Goal: Task Accomplishment & Management: Manage account settings

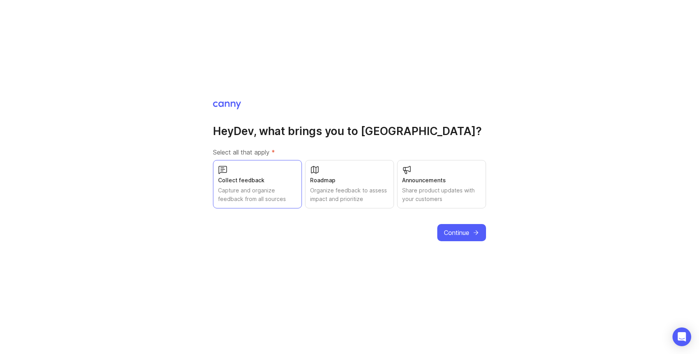
drag, startPoint x: 369, startPoint y: 185, endPoint x: 458, endPoint y: 183, distance: 88.9
click at [364, 184] on div "Roadmap Organize feedback to assess impact and prioritize" at bounding box center [349, 184] width 89 height 48
click at [458, 183] on div "Announcements" at bounding box center [441, 180] width 79 height 9
click at [474, 232] on icon "submit" at bounding box center [476, 232] width 4 height 0
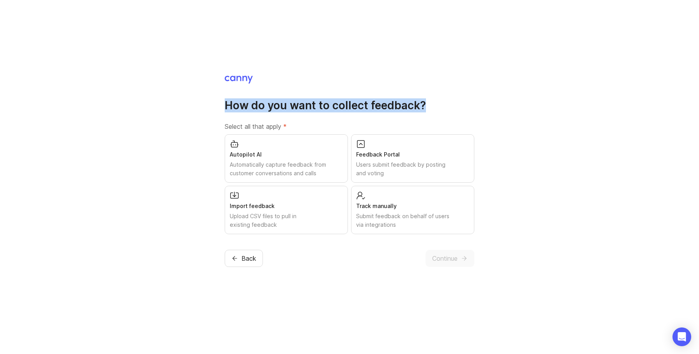
drag, startPoint x: 219, startPoint y: 103, endPoint x: 464, endPoint y: 113, distance: 245.4
click at [454, 113] on div "How do you want to collect feedback? Select all that apply * Autopilot AI Autom…" at bounding box center [349, 177] width 699 height 354
click at [464, 113] on div "How do you want to collect feedback? Select all that apply * Autopilot AI Autom…" at bounding box center [350, 166] width 250 height 136
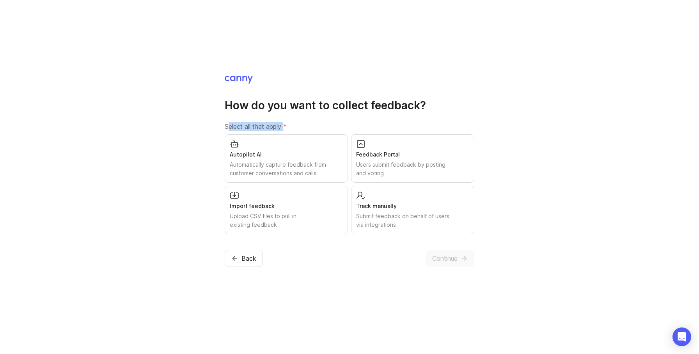
drag, startPoint x: 228, startPoint y: 122, endPoint x: 376, endPoint y: 124, distance: 147.8
click at [288, 126] on label "Select all that apply *" at bounding box center [350, 126] width 250 height 9
click at [377, 124] on label "Select all that apply *" at bounding box center [350, 126] width 250 height 9
click at [251, 256] on span "Back" at bounding box center [248, 257] width 15 height 9
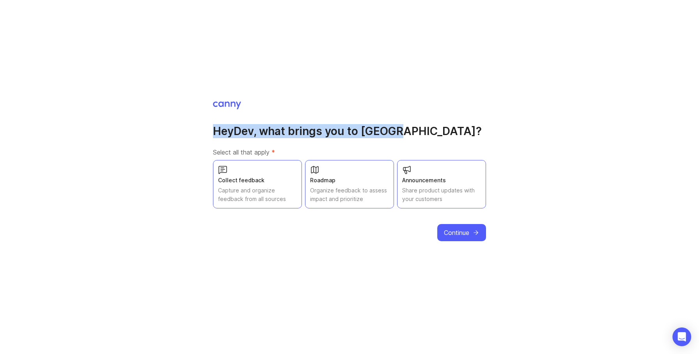
drag, startPoint x: 205, startPoint y: 125, endPoint x: 366, endPoint y: 144, distance: 162.2
click at [356, 143] on div "Hey Dev , what brings you to Canny? Select all that apply * Collect feedback Ca…" at bounding box center [349, 177] width 699 height 354
click at [461, 224] on button "Continue" at bounding box center [461, 232] width 49 height 17
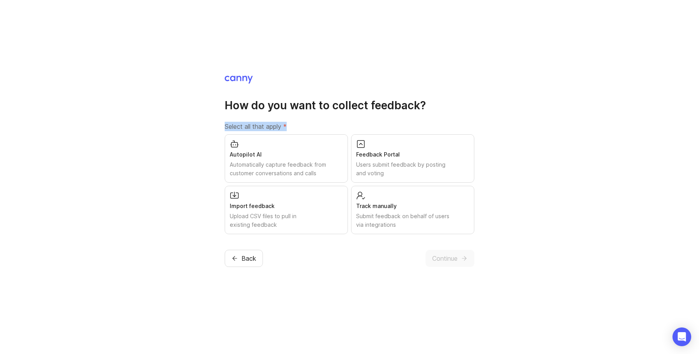
drag, startPoint x: 306, startPoint y: 122, endPoint x: 230, endPoint y: 117, distance: 75.9
click at [230, 117] on div "How do you want to collect feedback? Select all that apply * Autopilot AI Autom…" at bounding box center [350, 166] width 250 height 136
drag, startPoint x: 267, startPoint y: 168, endPoint x: 522, endPoint y: 155, distance: 255.3
click at [521, 155] on div "How do you want to collect feedback? Select all that apply * Autopilot AI Autom…" at bounding box center [349, 177] width 699 height 354
click at [531, 154] on div "How do you want to collect feedback? Select all that apply * Autopilot AI Autom…" at bounding box center [349, 177] width 699 height 354
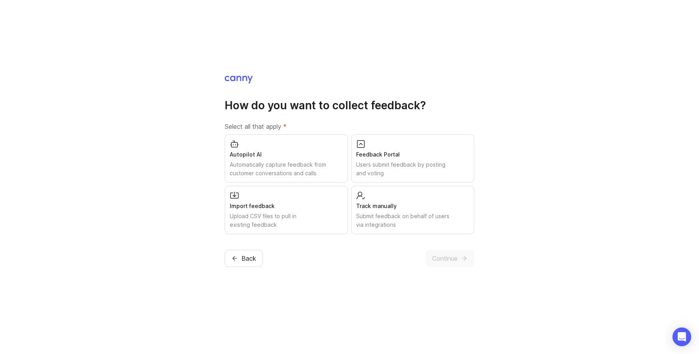
click at [309, 168] on div "Automatically capture feedback from customer conversations and calls" at bounding box center [286, 168] width 113 height 17
click at [421, 164] on div "Users submit feedback by posting and voting" at bounding box center [412, 168] width 113 height 17
click at [309, 209] on div "Import feedback" at bounding box center [286, 206] width 113 height 9
drag, startPoint x: 407, startPoint y: 213, endPoint x: 449, endPoint y: 282, distance: 80.4
click at [407, 213] on div "Submit feedback on behalf of users via integrations" at bounding box center [412, 220] width 113 height 17
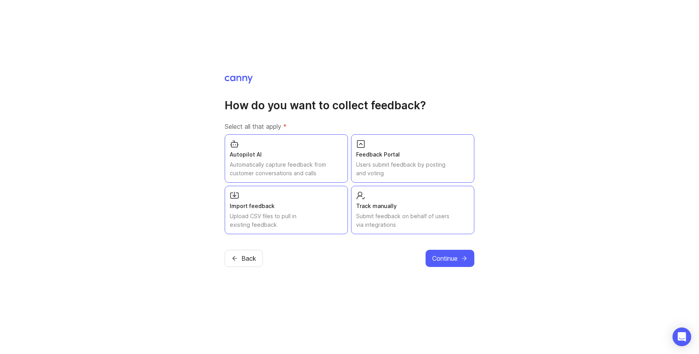
click at [469, 264] on button "Continue" at bounding box center [449, 258] width 49 height 17
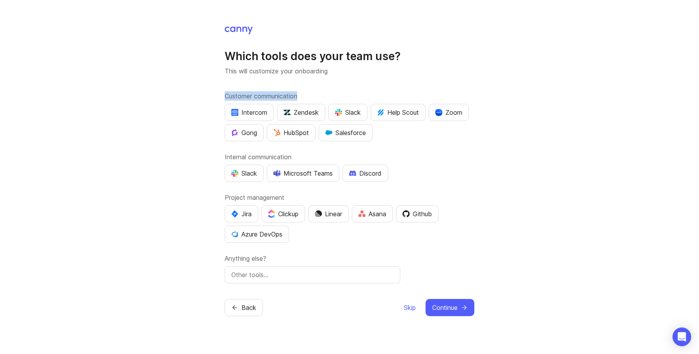
drag, startPoint x: 219, startPoint y: 94, endPoint x: 307, endPoint y: 96, distance: 88.5
click at [307, 96] on div "Which tools does your team use? This will customize your onboarding Customer co…" at bounding box center [349, 177] width 699 height 354
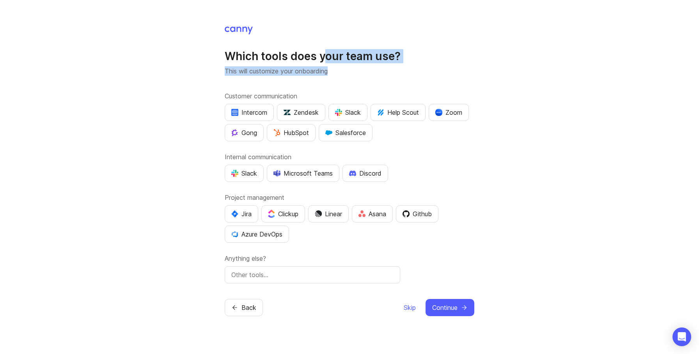
drag, startPoint x: 408, startPoint y: 71, endPoint x: 325, endPoint y: 61, distance: 83.2
click at [325, 61] on div "Which tools does your team use? This will customize your onboarding" at bounding box center [350, 62] width 250 height 27
click at [414, 62] on h1 "Which tools does your team use?" at bounding box center [350, 56] width 250 height 14
click at [253, 58] on h1 "Which tools does your team use?" at bounding box center [350, 56] width 250 height 14
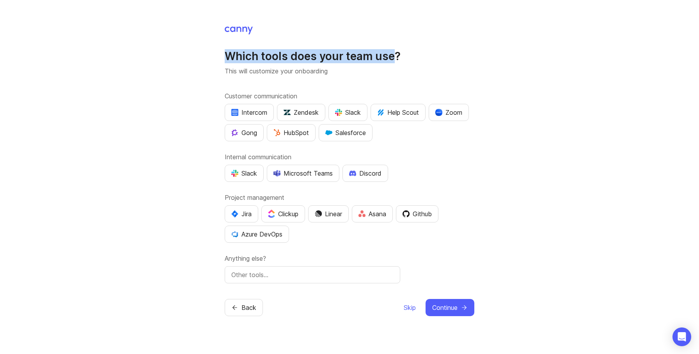
drag, startPoint x: 253, startPoint y: 58, endPoint x: 389, endPoint y: 57, distance: 136.4
click at [389, 57] on h1 "Which tools does your team use?" at bounding box center [350, 56] width 250 height 14
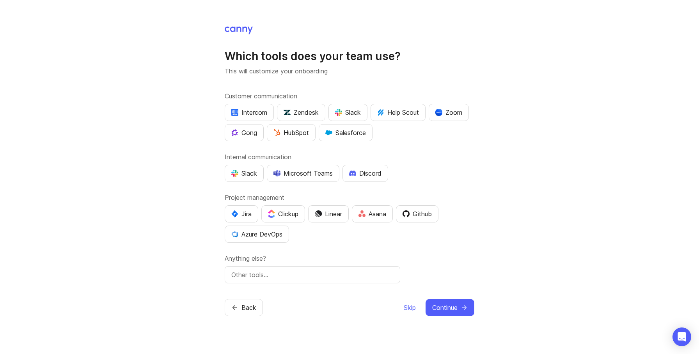
click at [454, 59] on h1 "Which tools does your team use?" at bounding box center [350, 56] width 250 height 14
click at [251, 75] on div "Which tools does your team use? This will customize your onboarding Customer co…" at bounding box center [350, 166] width 250 height 234
drag, startPoint x: 260, startPoint y: 73, endPoint x: 341, endPoint y: 59, distance: 82.7
click at [337, 60] on div "Which tools does your team use? This will customize your onboarding" at bounding box center [350, 62] width 250 height 27
click at [349, 119] on button "Slack" at bounding box center [347, 112] width 39 height 17
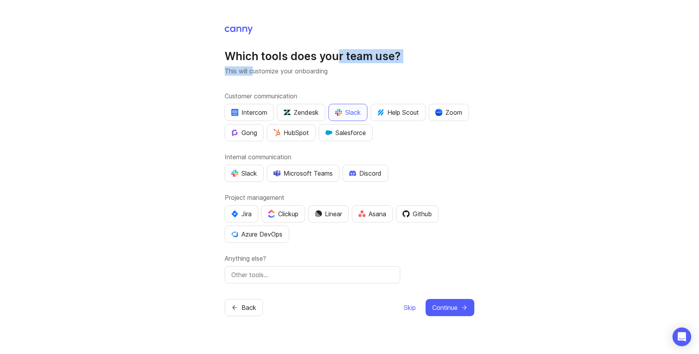
click at [402, 117] on button "Help Scout" at bounding box center [397, 112] width 55 height 17
click at [249, 114] on div "Intercom" at bounding box center [249, 112] width 36 height 9
click at [301, 110] on div "Zendesk" at bounding box center [300, 112] width 35 height 9
click at [249, 176] on div "Slack" at bounding box center [244, 172] width 26 height 9
click at [317, 179] on button "Microsoft Teams" at bounding box center [303, 173] width 73 height 17
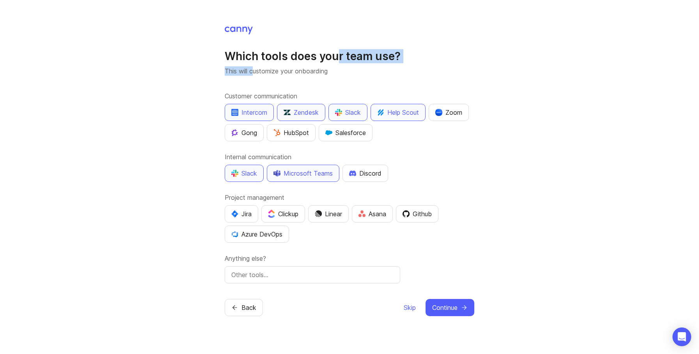
click at [292, 216] on div "Clickup" at bounding box center [283, 213] width 30 height 9
click at [240, 219] on button "Jira" at bounding box center [242, 213] width 34 height 17
click at [387, 220] on button "Asana" at bounding box center [372, 213] width 41 height 17
click at [427, 214] on div "Github" at bounding box center [416, 213] width 29 height 9
click at [245, 232] on div "Azure DevOps" at bounding box center [256, 233] width 51 height 9
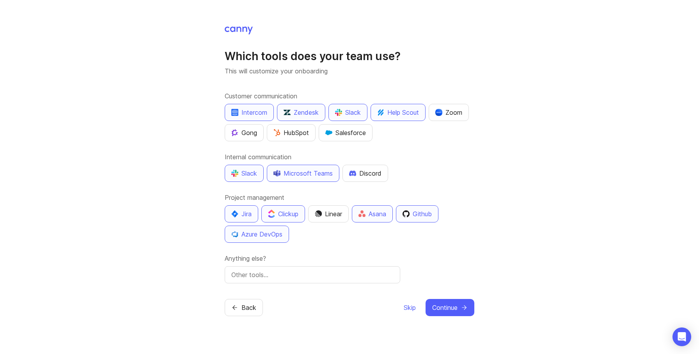
click at [272, 276] on input "text" at bounding box center [312, 274] width 162 height 9
click at [452, 310] on span "Continue" at bounding box center [444, 307] width 25 height 9
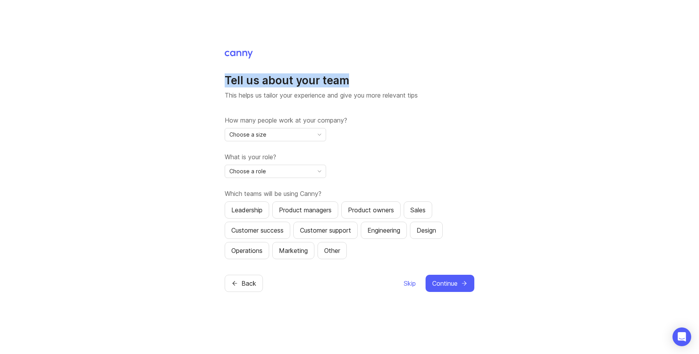
drag, startPoint x: 241, startPoint y: 73, endPoint x: 429, endPoint y: 97, distance: 189.5
click at [372, 85] on div "Tell us about your team This helps us tailor your experience and give you more …" at bounding box center [350, 171] width 250 height 242
click at [429, 97] on p "This helps us tailor your experience and give you more relevant tips" at bounding box center [350, 94] width 250 height 9
click at [264, 142] on div "How many people work at your company? Choose a size What is your role? Choose a…" at bounding box center [350, 186] width 250 height 143
click at [299, 137] on div "Choose a size" at bounding box center [269, 134] width 88 height 12
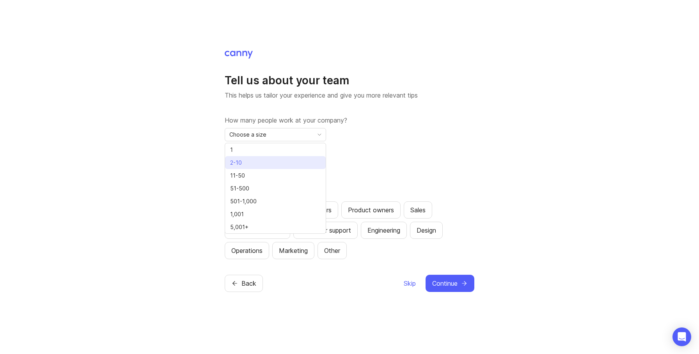
click at [270, 156] on li "2-10" at bounding box center [275, 162] width 101 height 13
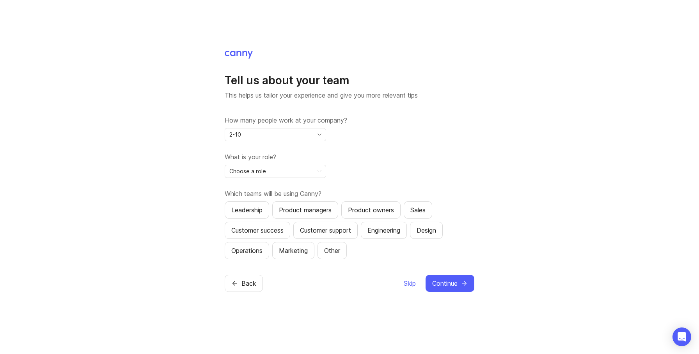
click at [280, 176] on div "Choose a role" at bounding box center [269, 171] width 88 height 12
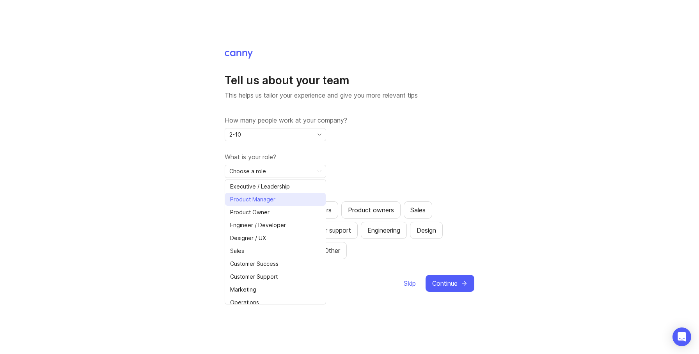
click at [272, 196] on span "Product Manager" at bounding box center [252, 199] width 45 height 9
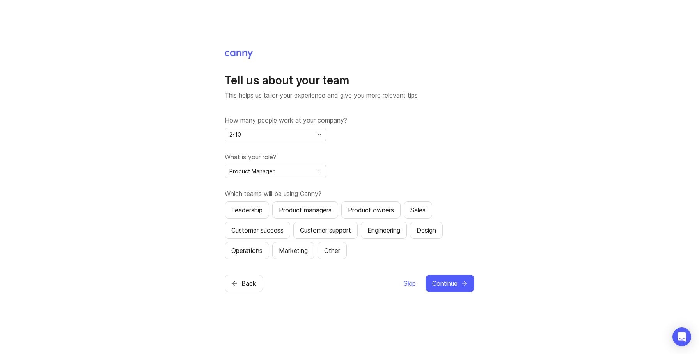
click at [303, 214] on div "Product managers" at bounding box center [305, 209] width 53 height 9
click at [255, 233] on div "Customer success" at bounding box center [257, 229] width 52 height 9
drag, startPoint x: 352, startPoint y: 233, endPoint x: 297, endPoint y: 245, distance: 56.3
click at [351, 233] on div "Customer support" at bounding box center [325, 229] width 51 height 9
click at [292, 246] on div "Marketing" at bounding box center [293, 250] width 29 height 9
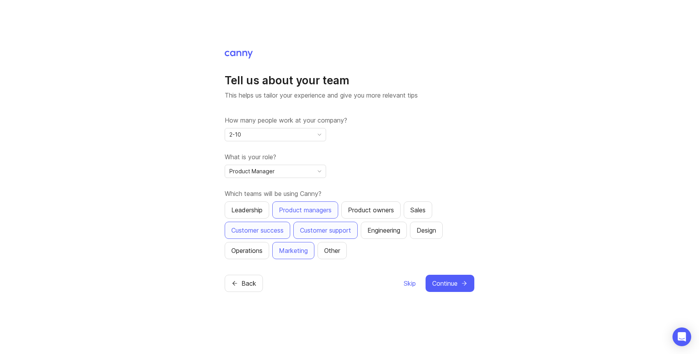
click at [254, 252] on div "Operations" at bounding box center [246, 250] width 31 height 9
click at [396, 228] on div "Engineering" at bounding box center [383, 229] width 33 height 9
click at [382, 209] on div "Product owners" at bounding box center [371, 209] width 46 height 9
drag, startPoint x: 437, startPoint y: 207, endPoint x: 435, endPoint y: 228, distance: 21.1
click at [436, 207] on div "Leadership Product managers Product owners Sales Customer success Customer supp…" at bounding box center [350, 230] width 250 height 58
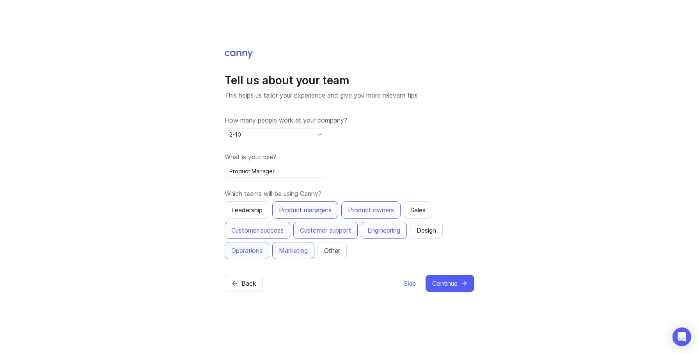
drag, startPoint x: 425, startPoint y: 216, endPoint x: 432, endPoint y: 228, distance: 13.3
click at [426, 218] on button "Sales" at bounding box center [417, 209] width 28 height 17
click at [432, 228] on div "Design" at bounding box center [425, 229] width 19 height 9
click at [453, 280] on span "Continue" at bounding box center [444, 282] width 25 height 9
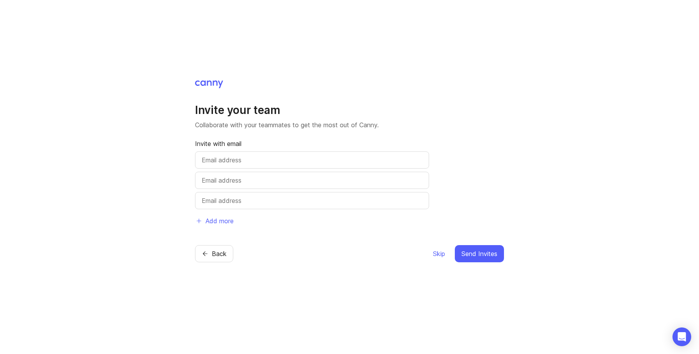
click at [236, 165] on div at bounding box center [312, 159] width 234 height 17
click at [228, 221] on span "Add more" at bounding box center [219, 220] width 28 height 9
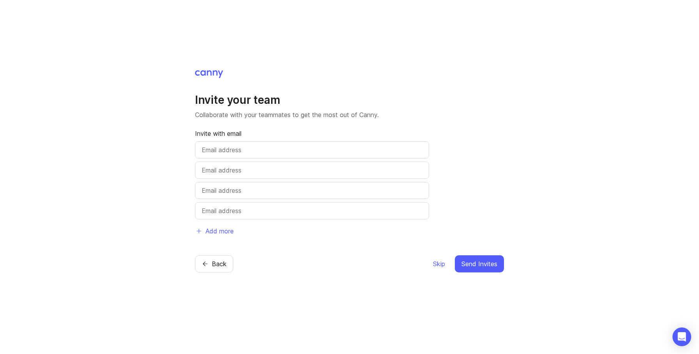
click at [436, 265] on span "Skip" at bounding box center [439, 263] width 12 height 9
click at [548, 149] on div "Invite your team Collaborate with your teammates to get the most out of Canny. …" at bounding box center [349, 177] width 699 height 354
click at [552, 200] on div "Invite your team Collaborate with your teammates to get the most out of Canny. …" at bounding box center [349, 177] width 699 height 354
click at [439, 263] on span "Skip" at bounding box center [439, 263] width 12 height 9
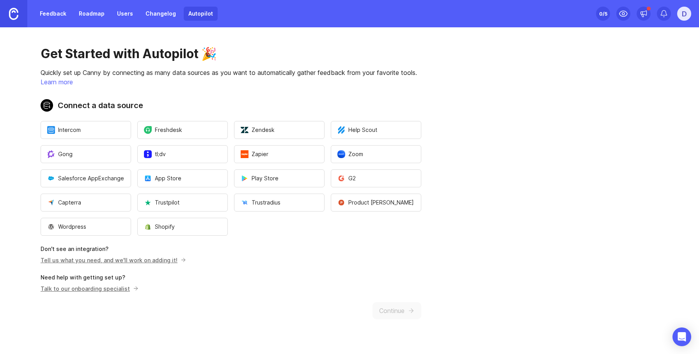
click at [44, 17] on link "Feedback" at bounding box center [53, 14] width 36 height 14
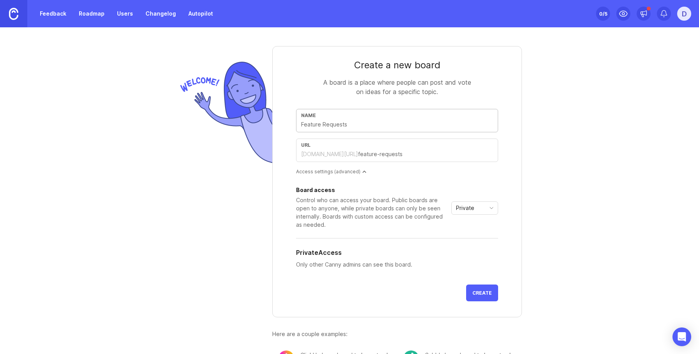
click at [402, 111] on div "Name" at bounding box center [397, 120] width 202 height 23
drag, startPoint x: 372, startPoint y: 124, endPoint x: 348, endPoint y: 122, distance: 23.9
click at [348, 122] on input "text" at bounding box center [397, 124] width 192 height 9
click at [398, 150] on input "text" at bounding box center [425, 154] width 135 height 9
click at [418, 152] on input "text" at bounding box center [425, 154] width 135 height 9
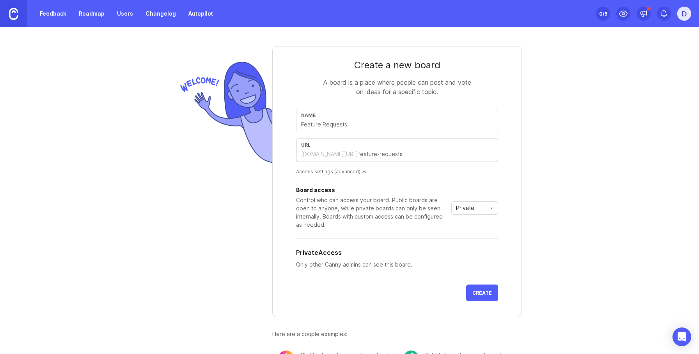
drag, startPoint x: 418, startPoint y: 152, endPoint x: 447, endPoint y: 155, distance: 29.7
click at [447, 155] on input "text" at bounding box center [425, 154] width 135 height 9
click at [319, 120] on input "text" at bounding box center [397, 124] width 192 height 9
click at [484, 219] on div "Board access Control who can access your board. Public boards are open to anyon…" at bounding box center [397, 207] width 202 height 41
click at [474, 210] on div "Private" at bounding box center [468, 208] width 34 height 12
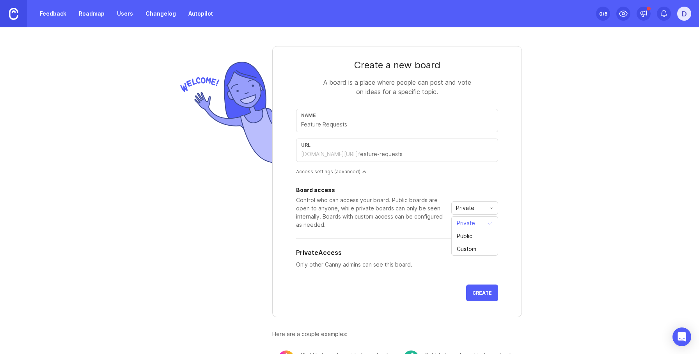
click at [343, 256] on div "Private Access" at bounding box center [397, 252] width 202 height 9
click at [480, 210] on div "Private" at bounding box center [468, 208] width 34 height 12
click at [482, 245] on li "Custom" at bounding box center [474, 248] width 46 height 13
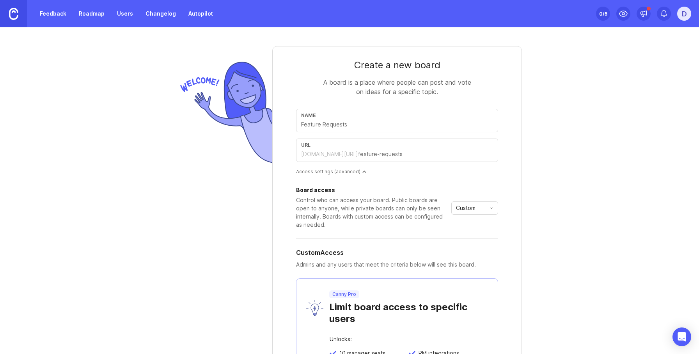
click at [470, 211] on span "Custom" at bounding box center [465, 207] width 19 height 9
click at [466, 236] on span "Public" at bounding box center [465, 236] width 16 height 9
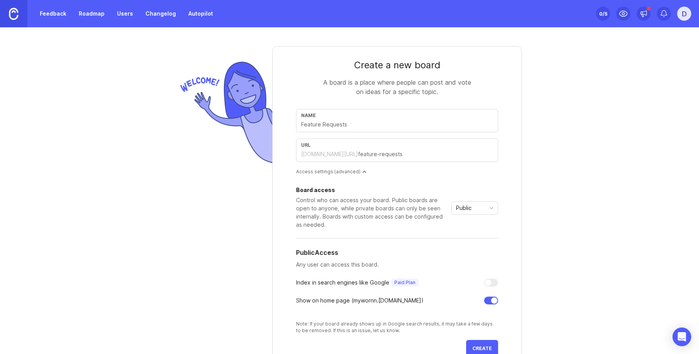
scroll to position [91, 0]
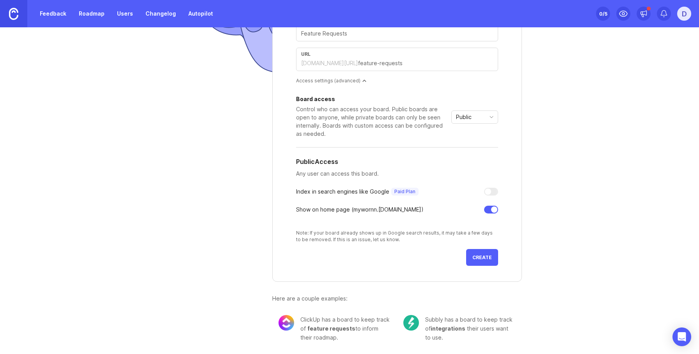
click at [485, 256] on span "Create" at bounding box center [481, 257] width 19 height 6
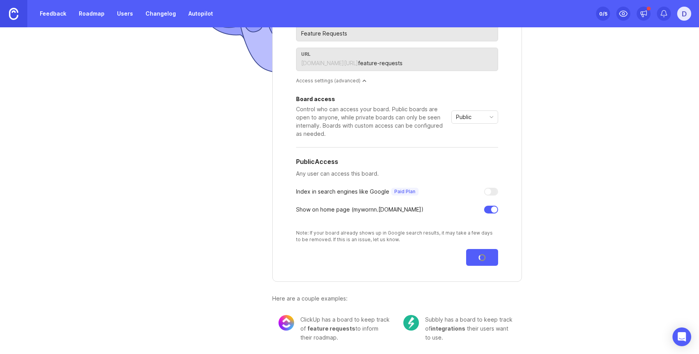
click at [618, 120] on div "Create a new board A board is a place where people can post and vote on ideas f…" at bounding box center [349, 99] width 699 height 326
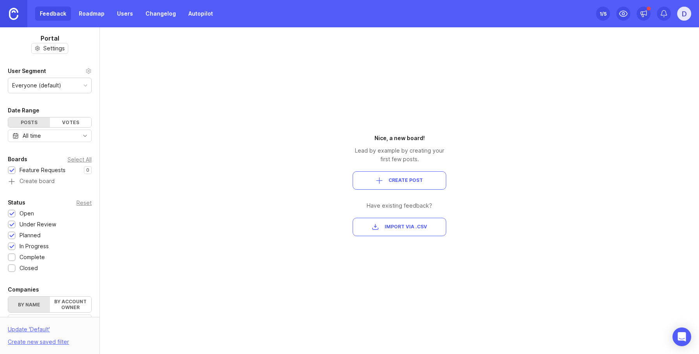
click at [226, 101] on div "Portal Settings User Segment Everyone (default) Date Range Posts Votes All time…" at bounding box center [349, 190] width 699 height 326
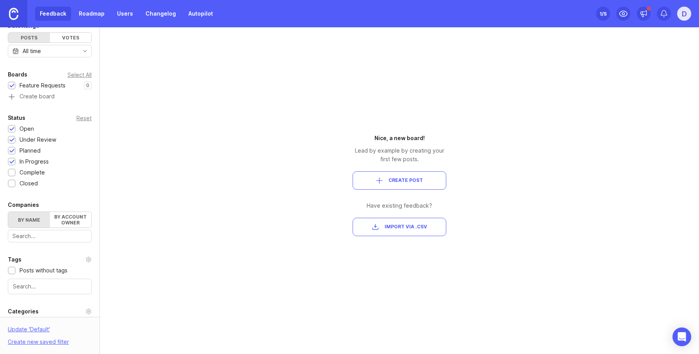
scroll to position [86, 0]
click at [81, 118] on div "Reset" at bounding box center [83, 116] width 15 height 4
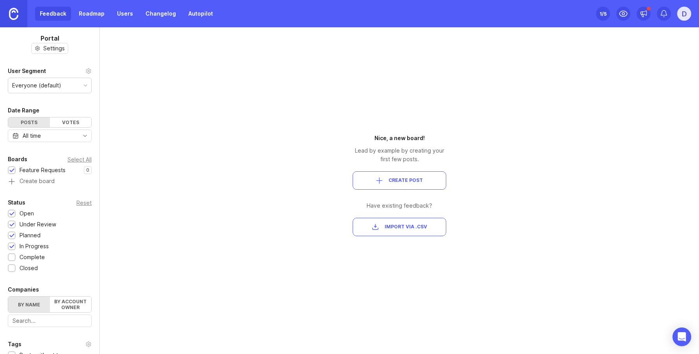
click at [71, 87] on div "Everyone (default)" at bounding box center [49, 85] width 83 height 15
click at [623, 192] on div "Portal Settings User Segment Everyone (default) Date Range Posts Votes All time…" at bounding box center [349, 190] width 699 height 326
click at [619, 15] on icon at bounding box center [622, 13] width 9 height 9
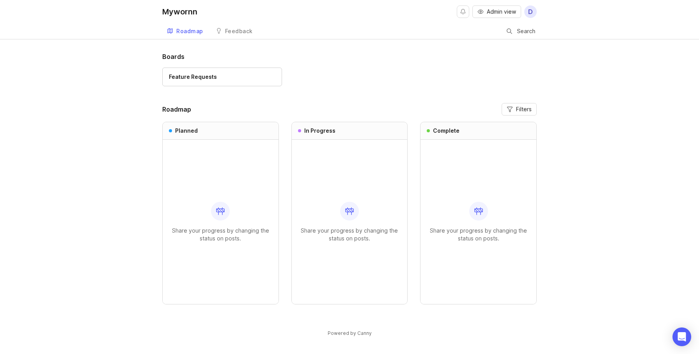
click at [442, 107] on header "Roadmap Filters" at bounding box center [349, 109] width 374 height 12
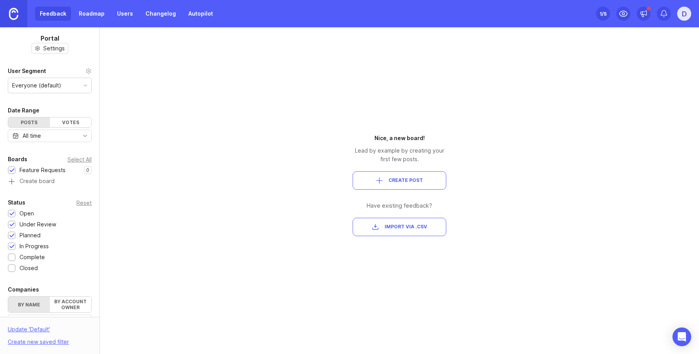
click at [201, 72] on div "Portal Settings User Segment Everyone (default) Date Range Posts Votes All time…" at bounding box center [349, 190] width 699 height 326
click at [558, 134] on div "Portal Settings User Segment Everyone (default) Date Range Posts Votes All time…" at bounding box center [349, 190] width 699 height 326
click at [545, 177] on div "Portal Settings User Segment Everyone (default) Date Range Posts Votes All time…" at bounding box center [349, 190] width 699 height 326
click at [366, 182] on span "Create Post" at bounding box center [399, 180] width 80 height 7
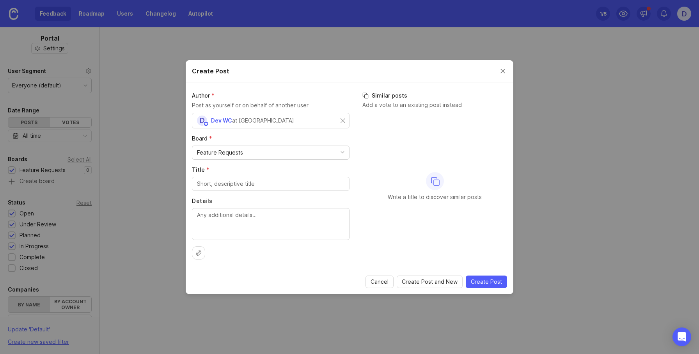
click at [256, 123] on div "at Mywornn" at bounding box center [263, 120] width 62 height 9
click at [253, 152] on div "Feature Requests" at bounding box center [270, 152] width 157 height 13
click at [230, 191] on div "Author * Post as yourself or on behalf of another user D Dev WC at Mywornn Boar…" at bounding box center [271, 175] width 170 height 186
click at [228, 185] on input "Title *" at bounding box center [270, 183] width 147 height 9
click at [233, 216] on textarea "Details" at bounding box center [270, 224] width 147 height 26
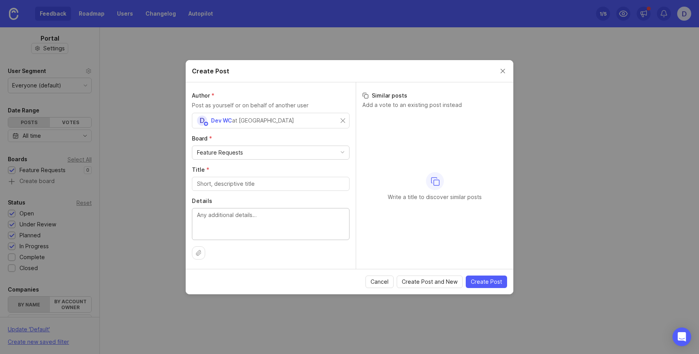
click at [489, 283] on span "Create Post" at bounding box center [486, 282] width 31 height 8
click at [252, 164] on div "Author * Post as yourself or on behalf of another user D Dev WC at Mywornn Boar…" at bounding box center [271, 175] width 170 height 186
click at [256, 185] on input "Title *" at bounding box center [270, 183] width 147 height 9
type input "sdf"
click at [267, 221] on textarea "Details" at bounding box center [270, 224] width 147 height 26
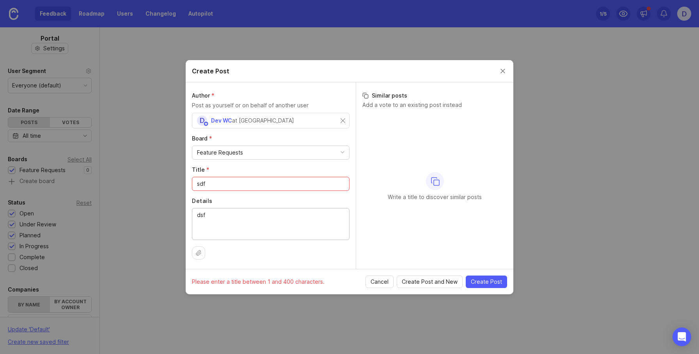
type textarea "dsf"
click at [480, 278] on span "Create Post" at bounding box center [486, 282] width 31 height 8
drag, startPoint x: 368, startPoint y: 97, endPoint x: 408, endPoint y: 97, distance: 40.2
click at [403, 97] on h3 "Similar posts" at bounding box center [434, 96] width 145 height 8
click at [391, 107] on p "Add a vote to an existing post instead" at bounding box center [434, 105] width 145 height 8
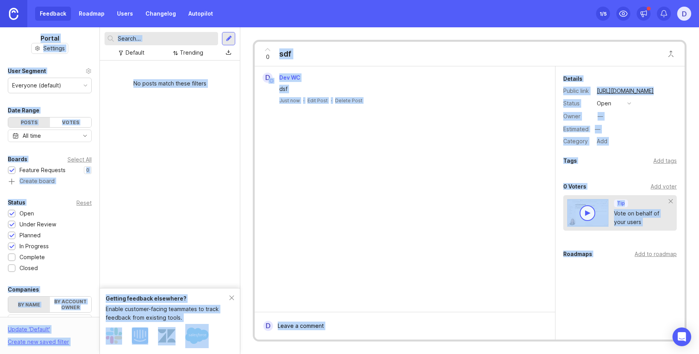
drag, startPoint x: 391, startPoint y: 107, endPoint x: 423, endPoint y: 108, distance: 32.4
click at [486, 197] on div "D Dev WC dsf Just now · Edit Post · Delete Post" at bounding box center [405, 188] width 300 height 245
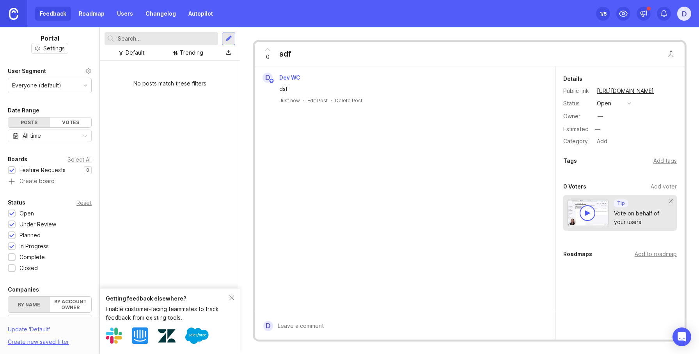
click at [660, 184] on div "Add voter" at bounding box center [663, 186] width 26 height 9
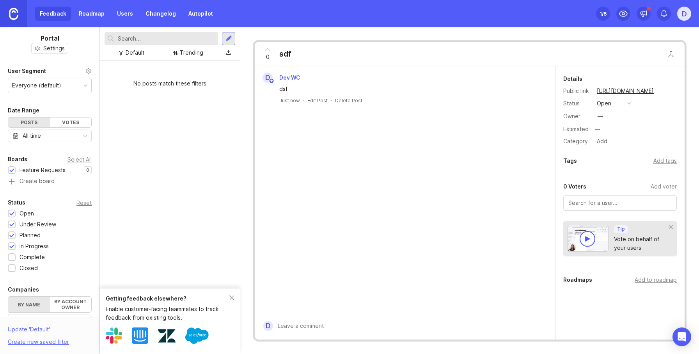
click at [651, 279] on div "Add to roadmap" at bounding box center [655, 279] width 42 height 9
click at [514, 278] on div "D Dev WC dsf Just now · Edit Post · Delete Post" at bounding box center [405, 188] width 300 height 245
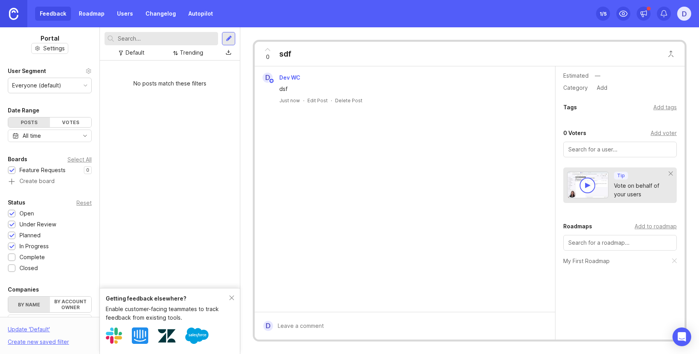
click at [593, 241] on input "text" at bounding box center [619, 242] width 103 height 9
click at [607, 310] on div "Details Public link https://mywornn.canny.io/feature-requests/p/sdf Status open…" at bounding box center [619, 176] width 129 height 326
click at [408, 219] on div "D Dev WC dsf Just now · Edit Post · Delete Post" at bounding box center [405, 188] width 300 height 245
click at [606, 12] on div "1 /5" at bounding box center [602, 13] width 7 height 11
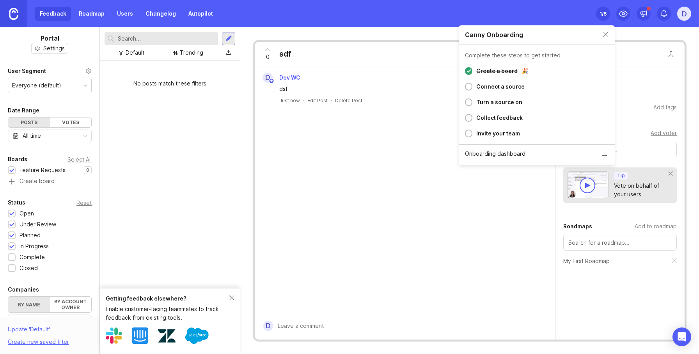
click at [584, 10] on div "Feedback Roadmap Users Changelog Autopilot Set up Canny 1 /5 D" at bounding box center [349, 13] width 699 height 27
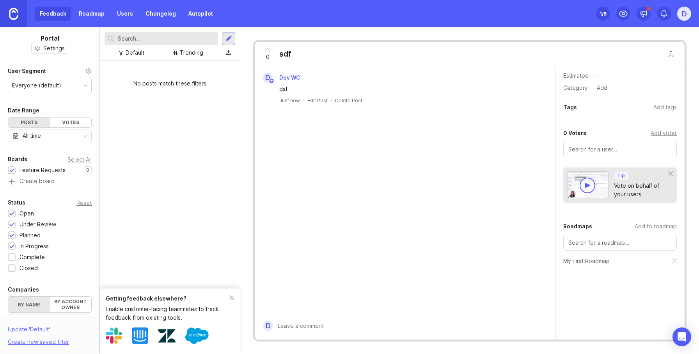
click at [597, 5] on div "Set up Canny 1 /5 D" at bounding box center [643, 13] width 95 height 27
click at [603, 13] on div "1 /5" at bounding box center [602, 13] width 7 height 11
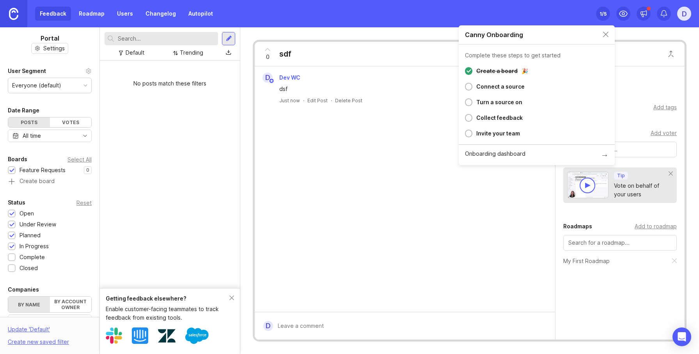
click at [564, 12] on div "Feedback Roadmap Users Changelog Autopilot Set up Canny 1 /5 D" at bounding box center [349, 13] width 699 height 27
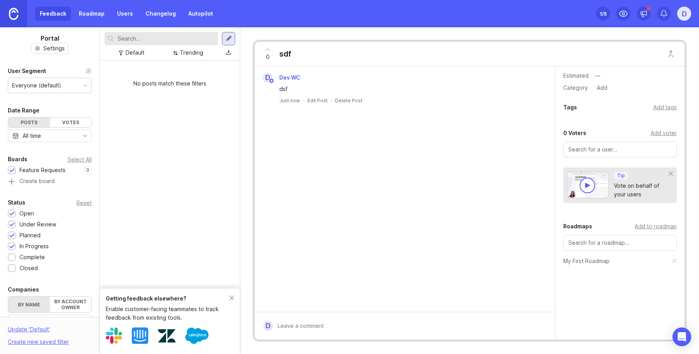
click at [683, 16] on div "D" at bounding box center [684, 14] width 14 height 14
click at [634, 34] on p "Workspaces" at bounding box center [637, 34] width 29 height 7
click at [590, 24] on div "Feedback Roadmap Users Changelog Autopilot Set up Canny 1 /5 D" at bounding box center [349, 13] width 699 height 27
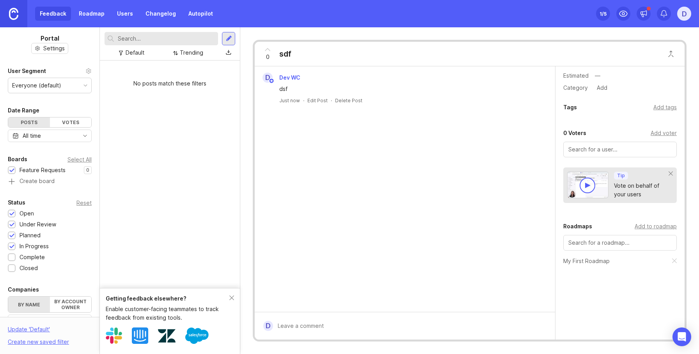
click at [595, 9] on div "Feedback Roadmap Users Changelog Autopilot Set up Canny 1 /5 D" at bounding box center [349, 13] width 699 height 27
click at [601, 12] on div "1 /5" at bounding box center [602, 13] width 7 height 11
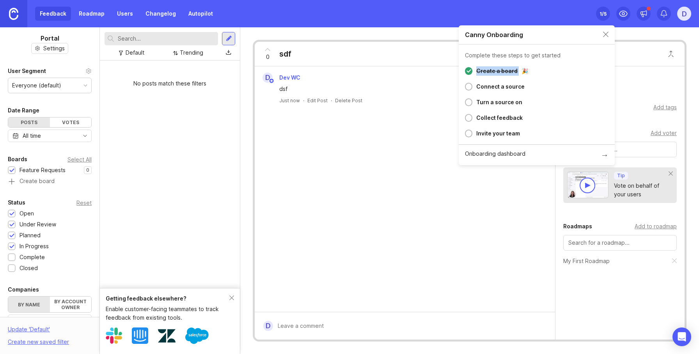
drag, startPoint x: 541, startPoint y: 67, endPoint x: 484, endPoint y: 65, distance: 57.4
click at [484, 65] on div "Create a board 🎉 Connect a source Turn a source on Collect feedback Invite your…" at bounding box center [536, 103] width 156 height 81
click at [508, 69] on div "Create a board" at bounding box center [496, 70] width 41 height 9
click at [495, 47] on div "Complete these steps to get started" at bounding box center [536, 53] width 156 height 19
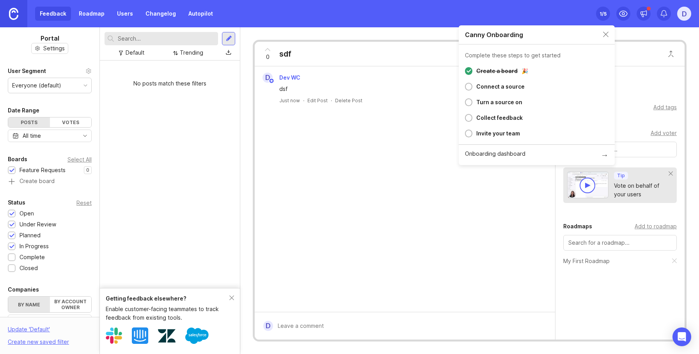
click at [502, 57] on div "Complete these steps to get started" at bounding box center [513, 55] width 96 height 5
click at [529, 58] on div "Complete these steps to get started" at bounding box center [513, 55] width 96 height 5
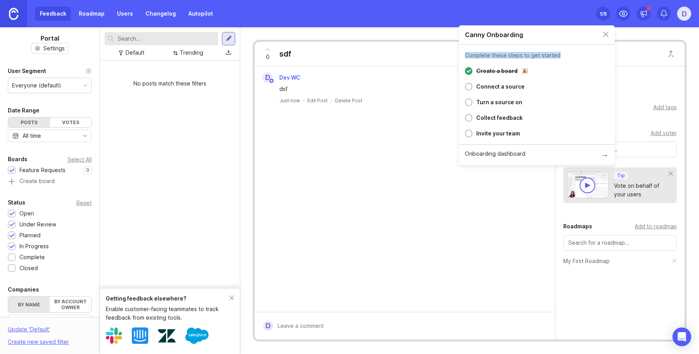
click at [529, 58] on div "Complete these steps to get started" at bounding box center [513, 55] width 96 height 5
click at [558, 10] on div "Feedback Roadmap Users Changelog Autopilot Set up Canny 1 /5 D" at bounding box center [349, 13] width 699 height 27
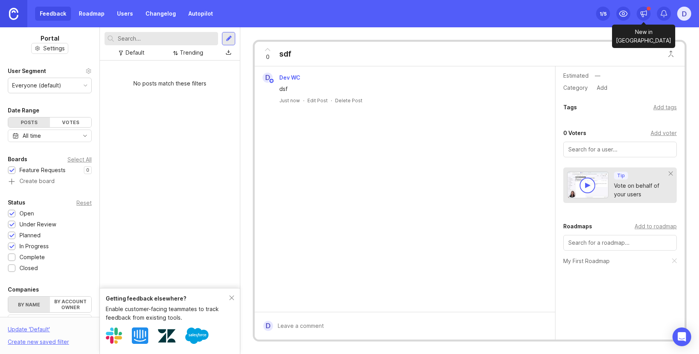
click at [648, 12] on div at bounding box center [643, 14] width 14 height 14
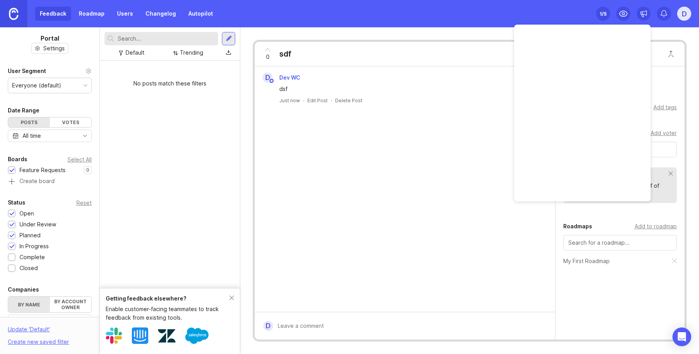
click at [555, 9] on div "Feedback Roadmap Users Changelog Autopilot Set up Canny 1 /5 D" at bounding box center [349, 13] width 699 height 27
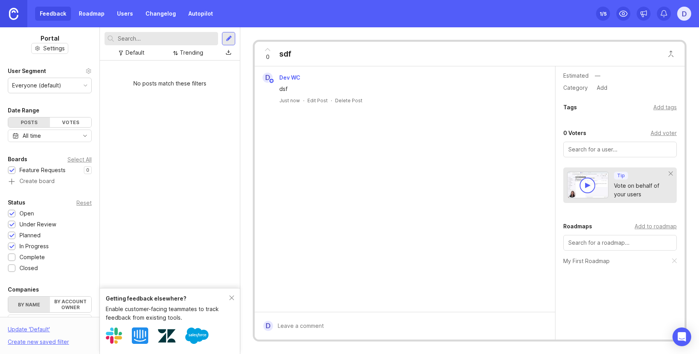
click at [664, 110] on div "Add tags" at bounding box center [664, 107] width 23 height 9
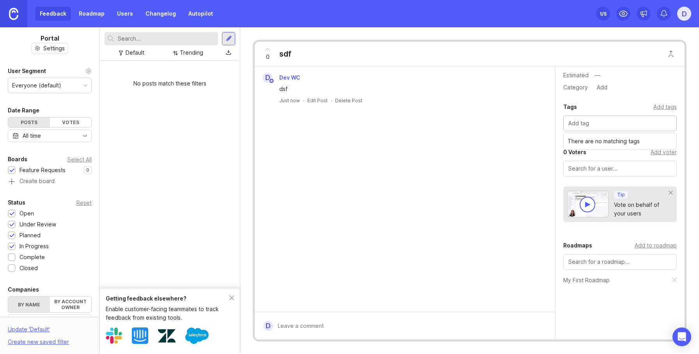
click at [498, 106] on div "D Dev WC dsf Just now · Edit Post · Delete Post" at bounding box center [405, 88] width 300 height 44
click at [580, 78] on div "Estimated" at bounding box center [575, 75] width 25 height 5
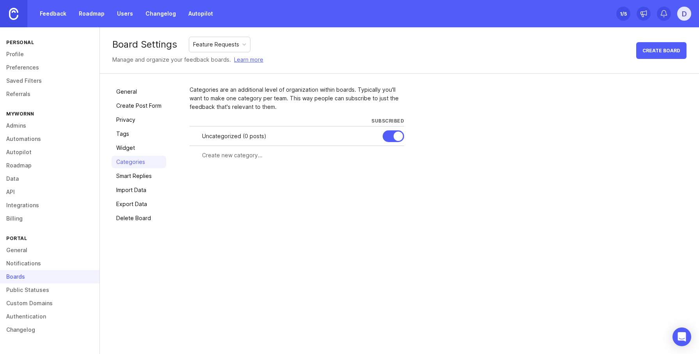
click at [423, 265] on div "Board Settings Feature Requests Manage and organize your feedback boards. Learn…" at bounding box center [399, 190] width 599 height 326
click at [257, 225] on div "General Create Post Form Privacy Tags Widget Categories Smart Replies Import Da…" at bounding box center [399, 155] width 599 height 162
click at [281, 228] on div "General Create Post Form Privacy Tags Widget Categories Smart Replies Import Da…" at bounding box center [399, 155] width 599 height 162
click at [347, 185] on div "Categories are an additional level of organization within boards. Typically you…" at bounding box center [437, 154] width 497 height 139
drag, startPoint x: 250, startPoint y: 151, endPoint x: 336, endPoint y: 184, distance: 92.8
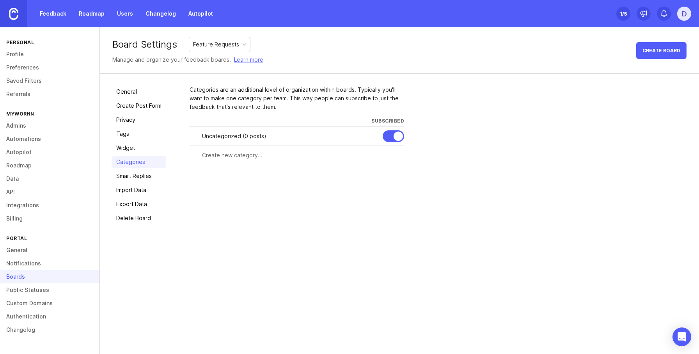
click at [271, 163] on form at bounding box center [296, 154] width 214 height 19
type input "Test"
click at [373, 163] on button "Create" at bounding box center [388, 170] width 30 height 14
click at [390, 167] on div "Subscribe all admins Create" at bounding box center [370, 181] width 68 height 28
click at [419, 239] on div "Board Settings Feature Requests Manage and organize your feedback boards. Learn…" at bounding box center [399, 190] width 599 height 326
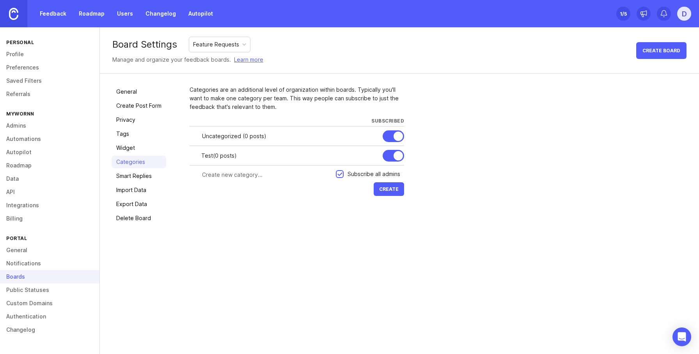
click at [257, 199] on div "Categories are an additional level of organization within boards. Typically you…" at bounding box center [437, 154] width 497 height 139
click at [228, 47] on div "Feature Requests" at bounding box center [216, 44] width 46 height 9
click at [357, 54] on div "Board Settings Feature Requests Manage and organize your feedback boards. Learn…" at bounding box center [399, 50] width 599 height 46
click at [274, 248] on div "Board Settings Feature Requests Manage and organize your feedback boards. Learn…" at bounding box center [399, 190] width 599 height 326
click at [33, 83] on link "Saved Filters" at bounding box center [49, 80] width 99 height 13
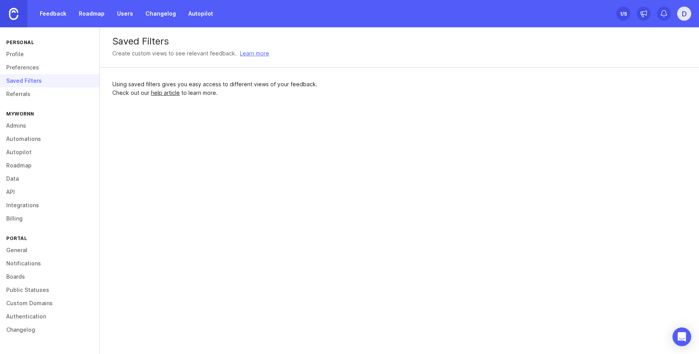
click at [284, 143] on div "Saved Filters Create custom views to see relevant feedback. Learn more Using sa…" at bounding box center [399, 190] width 599 height 326
click at [9, 88] on link "Referrals" at bounding box center [49, 93] width 99 height 13
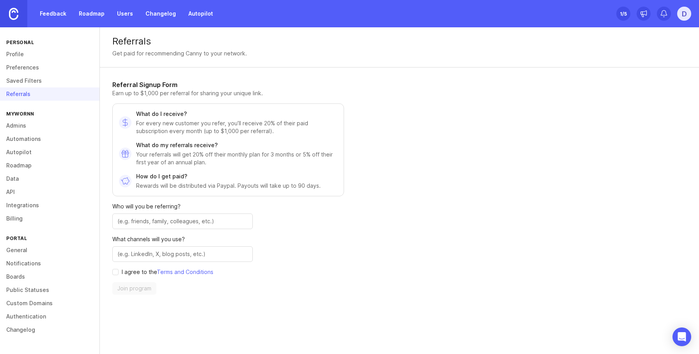
click at [21, 127] on link "Admins" at bounding box center [49, 125] width 99 height 13
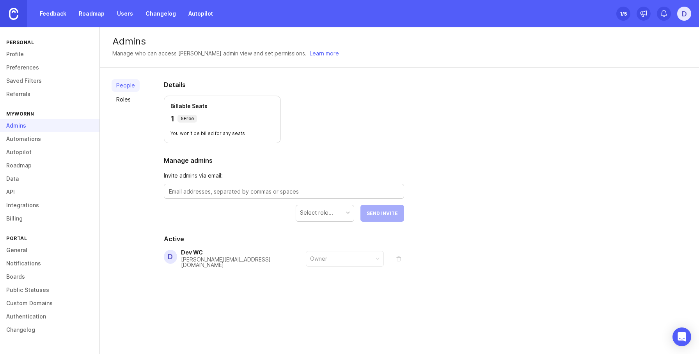
click at [353, 151] on div "Details Billable Seats 1 5 Free You won't be billed for any seats Manage admins…" at bounding box center [283, 192] width 265 height 250
click at [55, 16] on link "Feedback" at bounding box center [53, 14] width 36 height 14
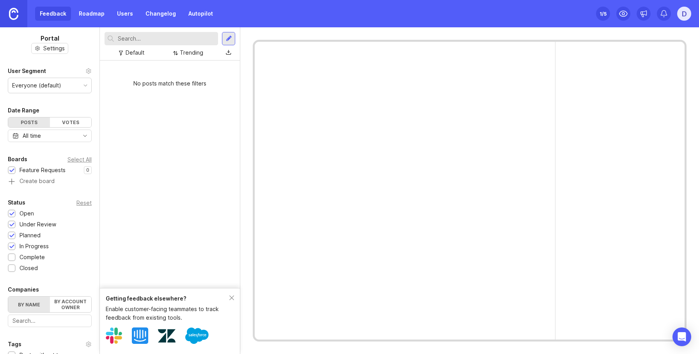
click at [188, 115] on div "No posts match these filters" at bounding box center [170, 173] width 140 height 227
click at [180, 53] on div "Trending" at bounding box center [188, 53] width 36 height 11
click at [130, 53] on div "Default" at bounding box center [135, 52] width 19 height 9
click at [196, 54] on div "Trending" at bounding box center [191, 52] width 23 height 9
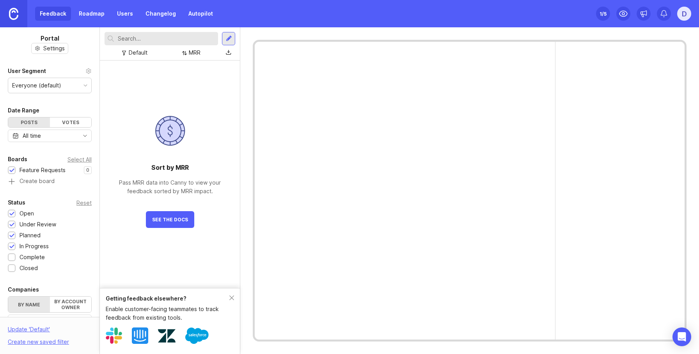
click at [191, 195] on div "Sort by MRR Pass MRR data into Canny to view your feedback sorted by MRR impact…" at bounding box center [170, 173] width 140 height 227
click at [175, 222] on button "See The Docs" at bounding box center [170, 219] width 48 height 17
click at [481, 213] on div at bounding box center [405, 190] width 300 height 297
click at [134, 297] on div "Getting feedback elsewhere?" at bounding box center [168, 298] width 124 height 9
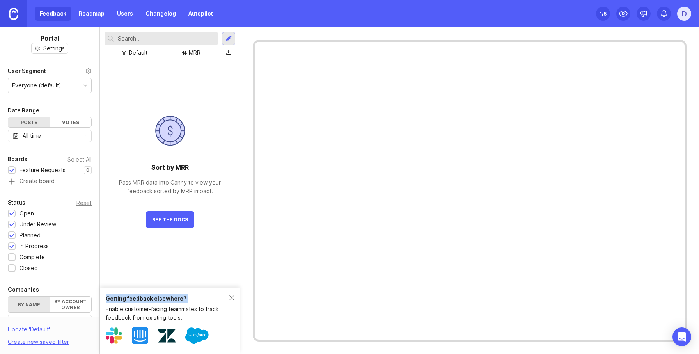
click at [134, 297] on div "Getting feedback elsewhere?" at bounding box center [168, 298] width 124 height 9
drag, startPoint x: 189, startPoint y: 316, endPoint x: 155, endPoint y: 306, distance: 36.1
click at [146, 307] on div "Enable customer-facing teammates to track feedback from existing tools." at bounding box center [168, 312] width 124 height 17
click at [187, 306] on div "Enable customer-facing teammates to track feedback from existing tools." at bounding box center [168, 312] width 124 height 17
click at [122, 299] on div "Getting feedback elsewhere?" at bounding box center [168, 298] width 124 height 9
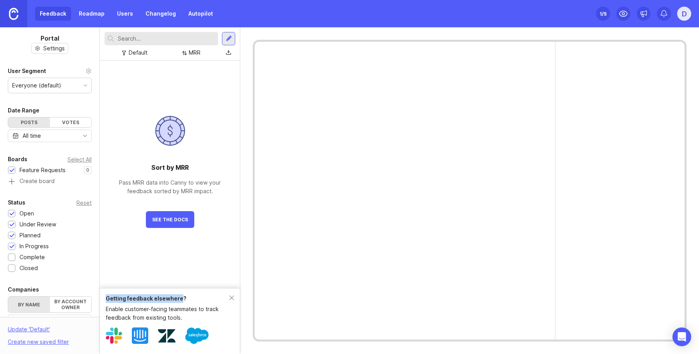
drag, startPoint x: 122, startPoint y: 299, endPoint x: 170, endPoint y: 299, distance: 47.2
click at [170, 299] on div "Getting feedback elsewhere?" at bounding box center [168, 298] width 124 height 9
click at [146, 304] on div "Enable customer-facing teammates to track feedback from existing tools." at bounding box center [168, 312] width 124 height 17
drag, startPoint x: 199, startPoint y: 300, endPoint x: 116, endPoint y: 297, distance: 82.7
click at [116, 297] on div "Getting feedback elsewhere?" at bounding box center [168, 298] width 124 height 9
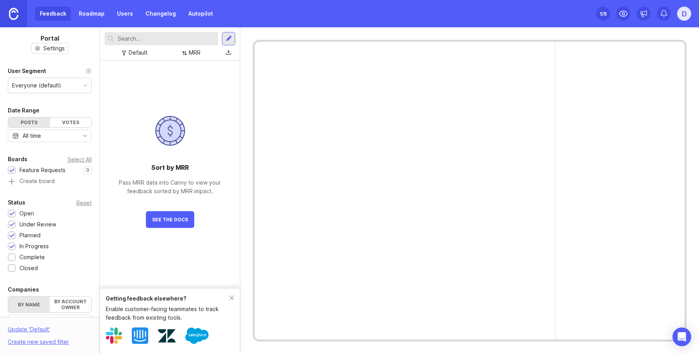
click at [117, 308] on div "Enable customer-facing teammates to track feedback from existing tools." at bounding box center [168, 312] width 124 height 17
drag, startPoint x: 117, startPoint y: 308, endPoint x: 182, endPoint y: 314, distance: 65.0
click at [182, 314] on div "Enable customer-facing teammates to track feedback from existing tools." at bounding box center [168, 312] width 124 height 17
click at [124, 328] on div at bounding box center [170, 336] width 128 height 24
click at [132, 298] on div "Getting feedback elsewhere?" at bounding box center [168, 298] width 124 height 9
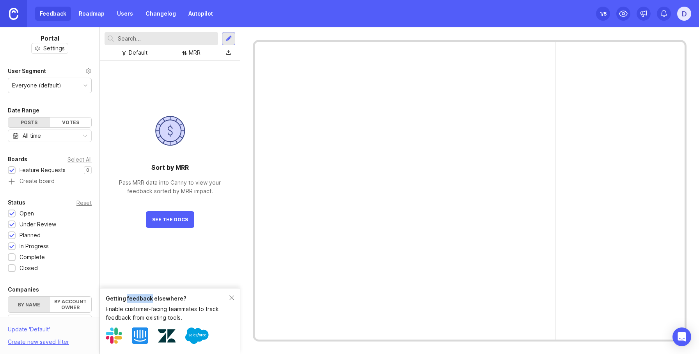
click at [132, 298] on div "Getting feedback elsewhere?" at bounding box center [168, 298] width 124 height 9
copy div "Getting feedback elsewhere?"
click at [572, 265] on div at bounding box center [619, 190] width 129 height 297
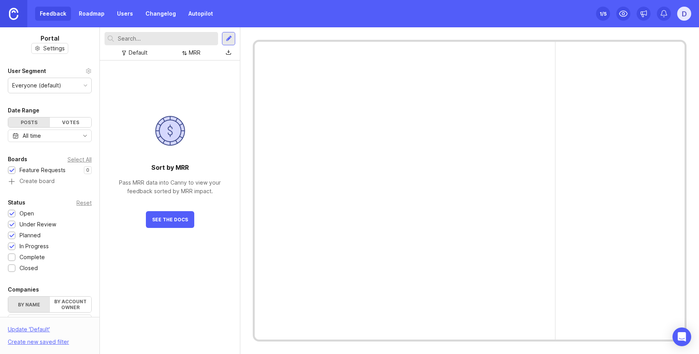
click at [354, 261] on div at bounding box center [405, 190] width 300 height 297
click at [36, 168] on div "Feature Requests" at bounding box center [42, 170] width 46 height 9
click at [50, 79] on div "Everyone (default)" at bounding box center [49, 85] width 83 height 15
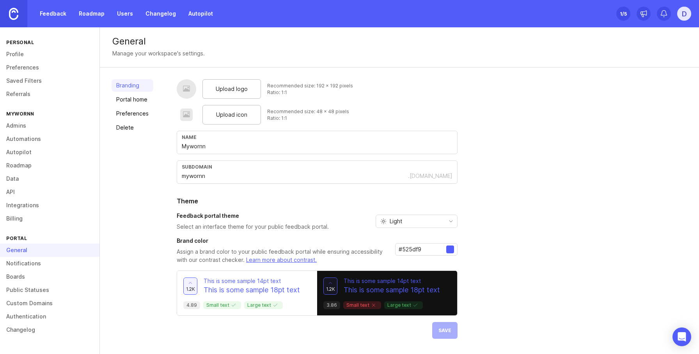
click at [145, 206] on div "Branding Portal home Preferences Delete" at bounding box center [132, 208] width 42 height 259
click at [30, 71] on link "Preferences" at bounding box center [49, 67] width 99 height 13
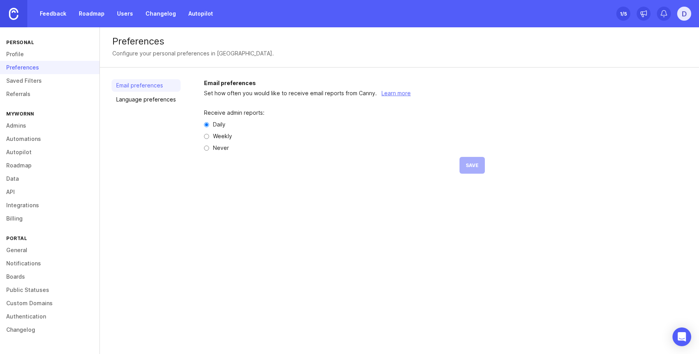
click at [32, 81] on link "Saved Filters" at bounding box center [49, 80] width 99 height 13
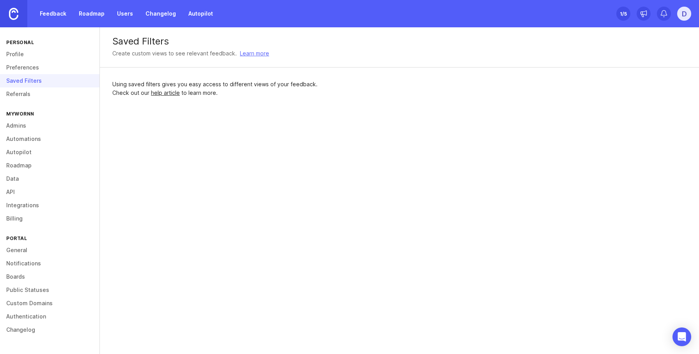
click at [25, 98] on link "Referrals" at bounding box center [49, 93] width 99 height 13
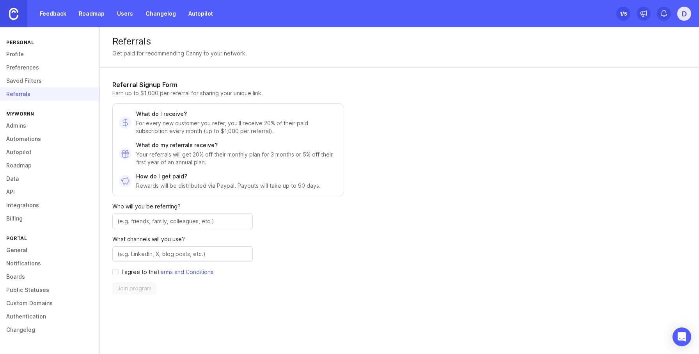
click at [26, 164] on link "Roadmap" at bounding box center [49, 165] width 99 height 13
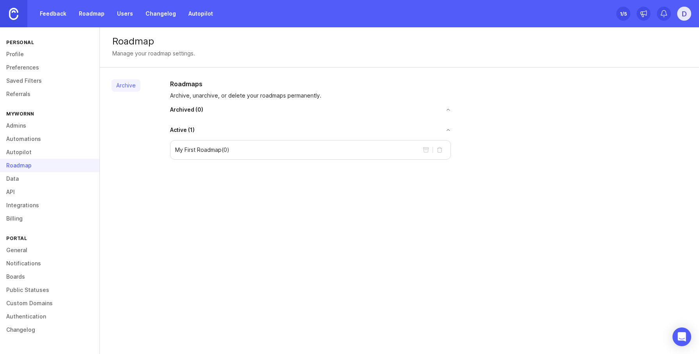
click at [205, 156] on div "My First Roadmap ( 0 )" at bounding box center [310, 149] width 281 height 19
click at [389, 201] on div "Roadmap Manage your roadmap settings. Archive Roadmaps Archive, unarchive, or d…" at bounding box center [399, 190] width 599 height 326
click at [444, 126] on div "Active ( 1 )" at bounding box center [310, 130] width 281 height 8
click at [444, 132] on button "toggle for accordion" at bounding box center [323, 129] width 256 height 5
click at [443, 134] on div "Archive Roadmaps Archive, unarchive, or delete your roadmaps permanently. Archi…" at bounding box center [399, 106] width 599 height 78
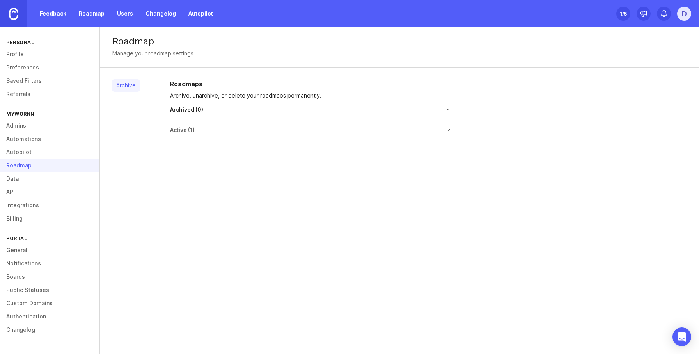
click at [202, 127] on div "Active ( 1 )" at bounding box center [310, 130] width 281 height 8
click at [187, 129] on span "Active ( 1 )" at bounding box center [182, 130] width 25 height 8
click at [195, 124] on div "Roadmaps Archive, unarchive, or delete your roadmaps permanently. Archived ( 0 …" at bounding box center [310, 106] width 293 height 55
click at [188, 136] on div "Archive Roadmaps Archive, unarchive, or delete your roadmaps permanently. Archi…" at bounding box center [399, 106] width 599 height 78
click at [188, 130] on span "Active ( 1 )" at bounding box center [182, 130] width 25 height 8
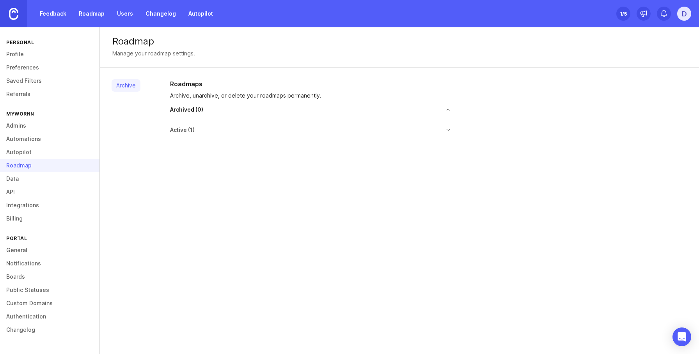
click at [448, 129] on button "toggle for accordion" at bounding box center [323, 129] width 256 height 5
click at [551, 139] on div "Roadmaps Archive, unarchive, or delete your roadmaps permanently. Archived ( 0 …" at bounding box center [425, 119] width 523 height 80
click at [21, 251] on link "General" at bounding box center [49, 249] width 99 height 13
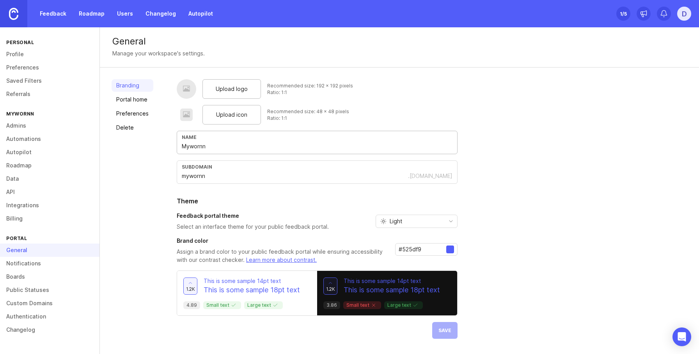
click at [223, 145] on input "Mywornn" at bounding box center [317, 146] width 271 height 9
click at [538, 230] on div "Upload logo Recommended size: 192 x 192 pixels Ratio: 1:1 Upload icon Recommend…" at bounding box center [432, 208] width 510 height 259
click at [413, 219] on div "Light" at bounding box center [410, 221] width 69 height 12
click at [416, 250] on li "Light" at bounding box center [415, 248] width 81 height 13
click at [402, 222] on div "Light" at bounding box center [410, 221] width 69 height 12
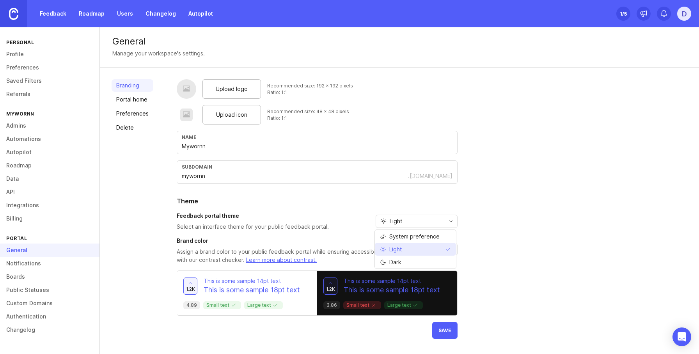
drag, startPoint x: 402, startPoint y: 253, endPoint x: 403, endPoint y: 259, distance: 5.9
click at [402, 254] on li "Light" at bounding box center [415, 248] width 81 height 13
drag, startPoint x: 404, startPoint y: 222, endPoint x: 407, endPoint y: 257, distance: 35.2
click at [404, 223] on div "Light" at bounding box center [410, 221] width 69 height 12
click at [404, 264] on li "Dark" at bounding box center [415, 261] width 81 height 13
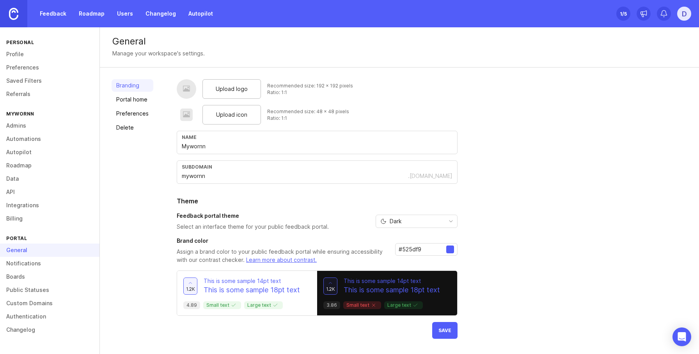
click at [409, 220] on div "Dark" at bounding box center [410, 221] width 69 height 12
click at [411, 236] on span "System preference" at bounding box center [414, 236] width 50 height 9
click at [411, 219] on span "System preference" at bounding box center [414, 221] width 50 height 9
click at [409, 254] on li "Light" at bounding box center [415, 248] width 81 height 13
click at [398, 223] on span "Light" at bounding box center [395, 221] width 12 height 9
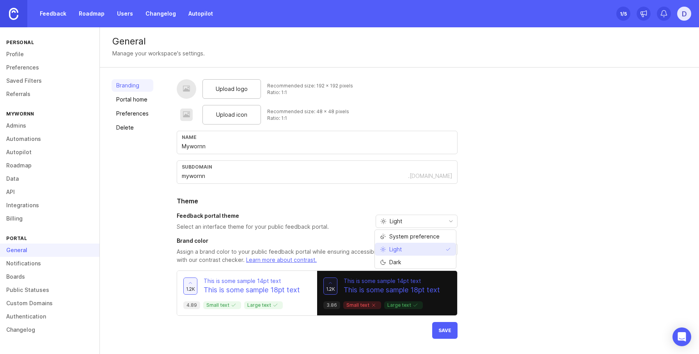
click at [402, 247] on span "Light" at bounding box center [392, 249] width 25 height 9
click at [433, 250] on input "#525df9" at bounding box center [422, 249] width 48 height 9
click at [446, 251] on div at bounding box center [450, 249] width 8 height 8
click at [448, 251] on div at bounding box center [450, 249] width 8 height 8
click at [430, 250] on input "#525df9" at bounding box center [422, 249] width 48 height 9
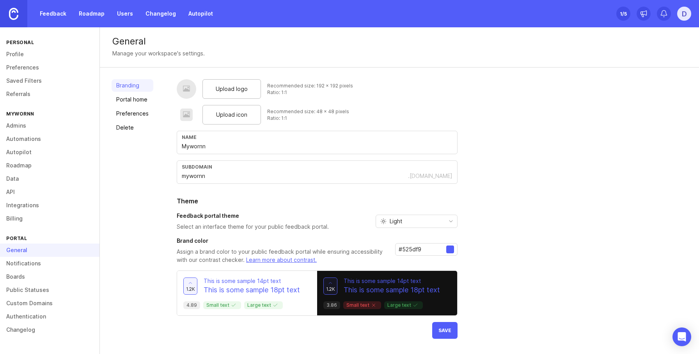
click at [399, 250] on input "#525df9" at bounding box center [422, 249] width 48 height 9
click at [448, 250] on div at bounding box center [450, 249] width 8 height 8
drag, startPoint x: 427, startPoint y: 250, endPoint x: 395, endPoint y: 248, distance: 32.1
click at [396, 248] on div "#525df9" at bounding box center [426, 249] width 62 height 12
click at [407, 248] on input "#525df9" at bounding box center [422, 249] width 48 height 9
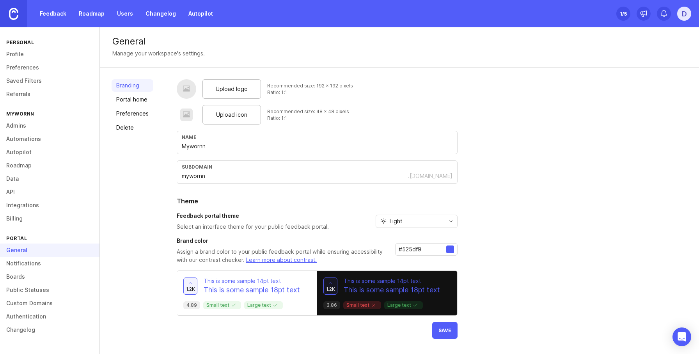
drag, startPoint x: 402, startPoint y: 250, endPoint x: 429, endPoint y: 249, distance: 27.3
click at [429, 249] on input "#525df9" at bounding box center [422, 249] width 48 height 9
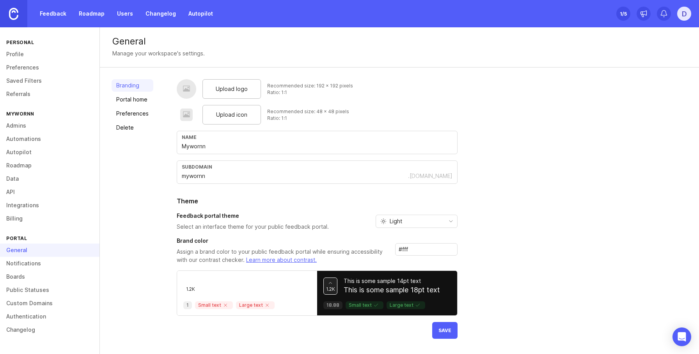
click at [488, 257] on div "Upload logo Recommended size: 192 x 192 pixels Ratio: 1:1 Upload icon Recommend…" at bounding box center [432, 208] width 510 height 259
click at [279, 257] on link "Learn more about contrast." at bounding box center [281, 259] width 71 height 7
click at [415, 256] on div "#fff" at bounding box center [426, 253] width 62 height 21
drag, startPoint x: 416, startPoint y: 249, endPoint x: 366, endPoint y: 244, distance: 50.2
click at [366, 244] on div "Brand color Assign a brand color to your public feedback portal while ensuring …" at bounding box center [317, 250] width 281 height 27
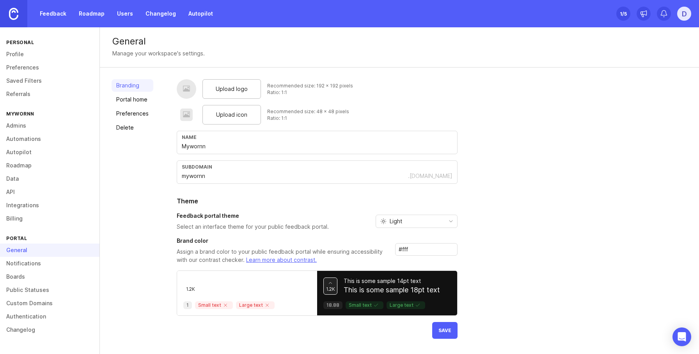
click at [408, 248] on input "#fff" at bounding box center [422, 249] width 48 height 9
drag, startPoint x: 401, startPoint y: 249, endPoint x: 439, endPoint y: 249, distance: 37.8
click at [439, 249] on input "#fff" at bounding box center [422, 249] width 48 height 9
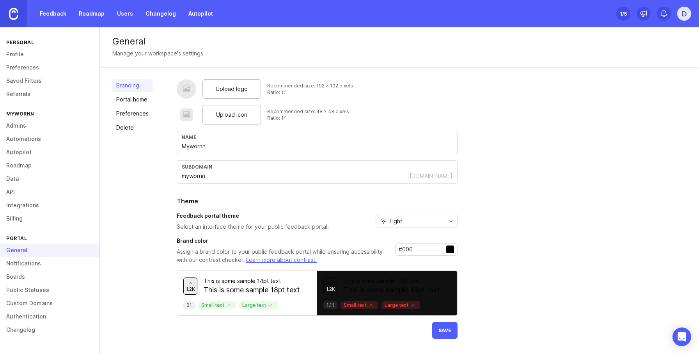
type input "#000"
drag, startPoint x: 373, startPoint y: 302, endPoint x: 382, endPoint y: 300, distance: 9.2
click at [373, 302] on div "Small text" at bounding box center [359, 305] width 38 height 8
click at [398, 286] on p "This is some sample 18pt text" at bounding box center [391, 290] width 96 height 10
drag, startPoint x: 424, startPoint y: 250, endPoint x: 253, endPoint y: 296, distance: 176.8
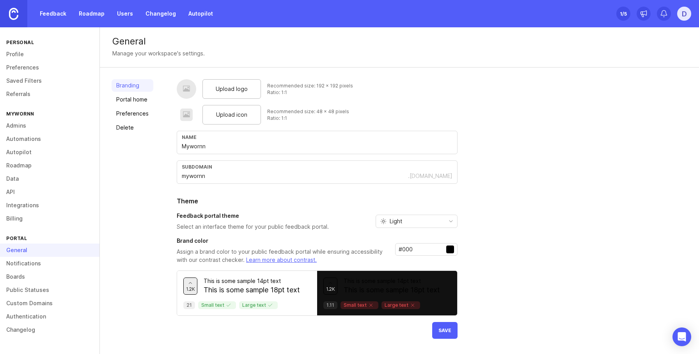
click at [424, 250] on input "#000" at bounding box center [422, 249] width 48 height 9
click at [215, 285] on p "This is some sample 18pt text" at bounding box center [251, 290] width 96 height 10
click at [311, 284] on div "1.2k This is some sample 14pt text This is some sample 18pt text 21 Small text …" at bounding box center [247, 293] width 140 height 44
drag, startPoint x: 269, startPoint y: 297, endPoint x: 315, endPoint y: 301, distance: 45.8
click at [315, 301] on div "1.2k This is some sample 14pt text This is some sample 18pt text 21 Small text …" at bounding box center [247, 293] width 140 height 44
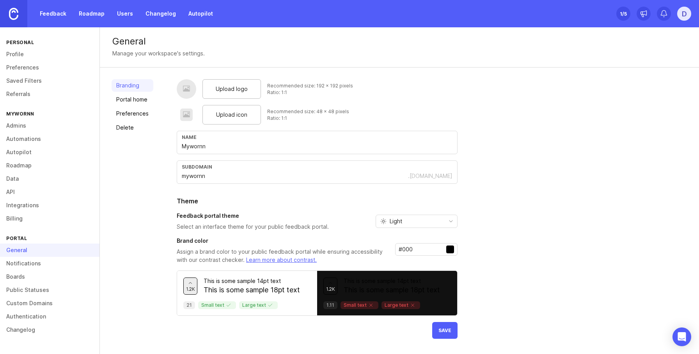
drag, startPoint x: 383, startPoint y: 309, endPoint x: 422, endPoint y: 309, distance: 39.0
click at [422, 309] on div "1.2k This is some sample 14pt text This is some sample 18pt text 1.11 Small tex…" at bounding box center [387, 293] width 140 height 44
click at [458, 308] on div "Upload logo Recommended size: 192 x 192 pixels Ratio: 1:1 Upload icon Recommend…" at bounding box center [432, 208] width 510 height 259
click at [442, 327] on span "Save" at bounding box center [444, 330] width 13 height 6
click at [120, 103] on link "Portal home" at bounding box center [132, 99] width 42 height 12
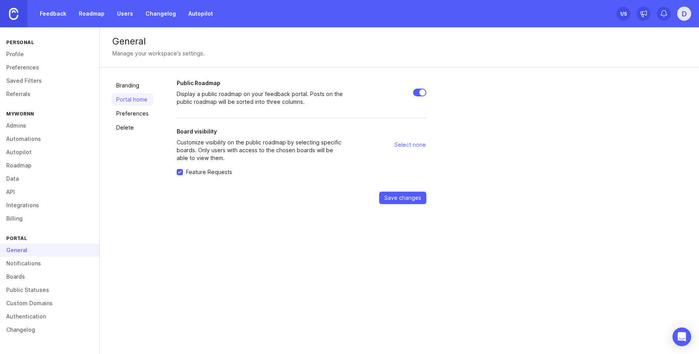
click at [276, 264] on div "General Manage your workspace's settings. Branding Portal home Preferences Dele…" at bounding box center [399, 190] width 599 height 326
click at [140, 118] on link "Preferences" at bounding box center [132, 113] width 42 height 12
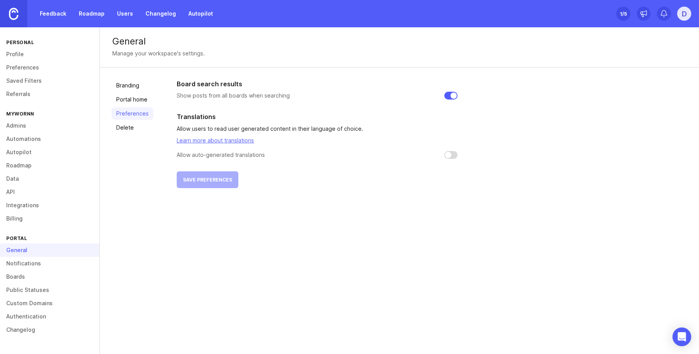
click at [341, 235] on div "General Manage your workspace's settings. Branding Portal home Preferences Dele…" at bounding box center [399, 190] width 599 height 326
click at [122, 129] on link "Delete" at bounding box center [132, 127] width 42 height 12
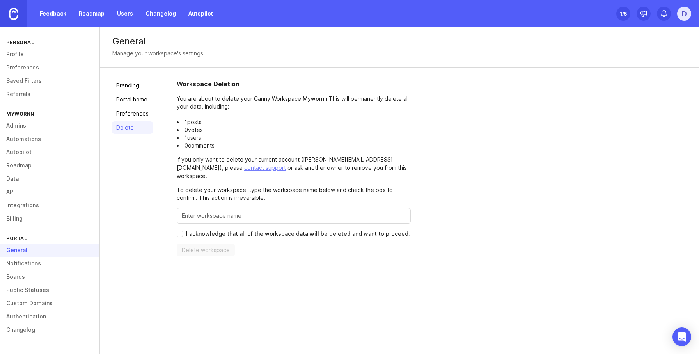
click at [324, 211] on input "Enter this workspace's name to confirm" at bounding box center [294, 215] width 224 height 9
drag, startPoint x: 193, startPoint y: 80, endPoint x: 275, endPoint y: 92, distance: 82.8
click at [275, 92] on div "Workspace Deletion You are about to delete your Canny Workspace Mywornn . This …" at bounding box center [294, 167] width 234 height 177
click at [309, 97] on span "Mywornn ." at bounding box center [316, 98] width 26 height 7
click at [188, 96] on p "You are about to delete your Canny Workspace Mywornn . This will permanently de…" at bounding box center [294, 122] width 234 height 55
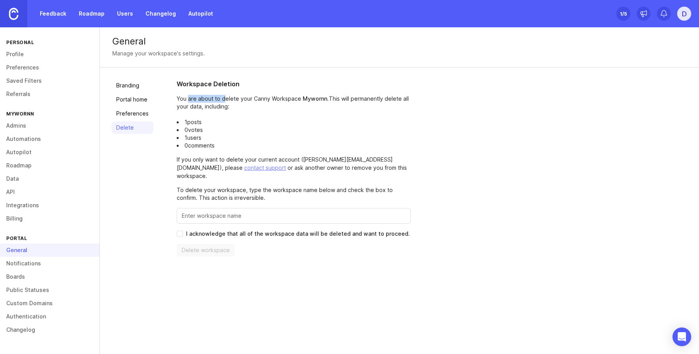
drag, startPoint x: 187, startPoint y: 101, endPoint x: 257, endPoint y: 102, distance: 69.8
click at [227, 103] on p "You are about to delete your Canny Workspace Mywornn . This will permanently de…" at bounding box center [294, 122] width 234 height 55
click at [270, 100] on p "You are about to delete your Canny Workspace Mywornn . This will permanently de…" at bounding box center [294, 122] width 234 height 55
drag, startPoint x: 270, startPoint y: 100, endPoint x: 311, endPoint y: 99, distance: 40.9
click at [311, 99] on p "You are about to delete your Canny Workspace Mywornn . This will permanently de…" at bounding box center [294, 122] width 234 height 55
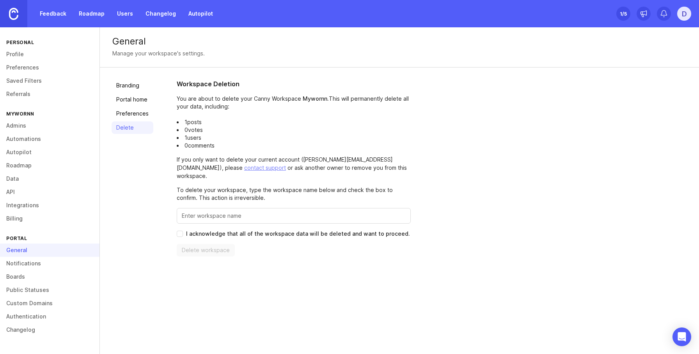
click at [378, 101] on p "You are about to delete your Canny Workspace Mywornn . This will permanently de…" at bounding box center [294, 122] width 234 height 55
drag, startPoint x: 348, startPoint y: 97, endPoint x: 359, endPoint y: 109, distance: 15.7
click at [414, 100] on div "Workspace Deletion You are about to delete your Canny Workspace Mywornn . This …" at bounding box center [432, 167] width 510 height 177
click at [310, 111] on p "You are about to delete your Canny Workspace Mywornn . This will permanently de…" at bounding box center [294, 122] width 234 height 55
drag, startPoint x: 166, startPoint y: 124, endPoint x: 186, endPoint y: 127, distance: 19.9
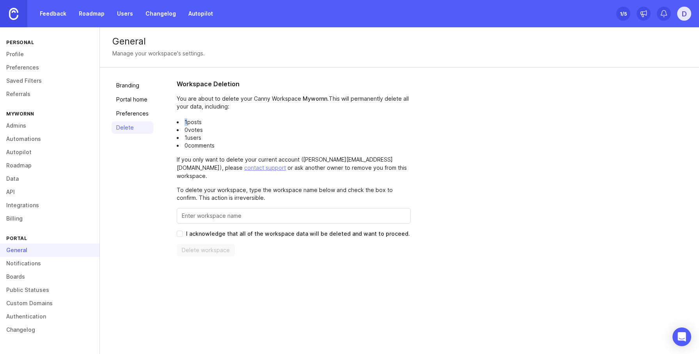
click at [186, 124] on div "Branding Portal home Preferences Delete Workspace Deletion You are about to del…" at bounding box center [399, 167] width 599 height 200
drag, startPoint x: 185, startPoint y: 129, endPoint x: 207, endPoint y: 132, distance: 21.6
click at [207, 132] on li "0 votes" at bounding box center [294, 130] width 234 height 8
drag, startPoint x: 188, startPoint y: 138, endPoint x: 200, endPoint y: 145, distance: 14.1
click at [208, 138] on li "1 users" at bounding box center [294, 138] width 234 height 8
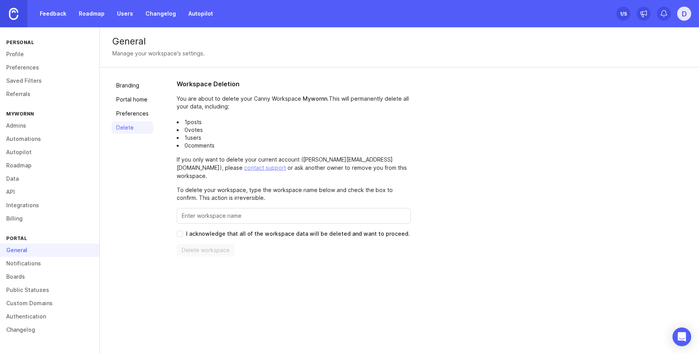
click at [184, 149] on li "0 comments" at bounding box center [294, 146] width 234 height 8
drag, startPoint x: 184, startPoint y: 149, endPoint x: 222, endPoint y: 149, distance: 38.2
click at [222, 149] on div "Workspace Deletion You are about to delete your Canny Workspace Mywornn . This …" at bounding box center [294, 167] width 234 height 177
drag, startPoint x: 245, startPoint y: 187, endPoint x: 246, endPoint y: 208, distance: 20.7
click at [245, 187] on p "To delete your workspace, type the workspace name below and check the box to co…" at bounding box center [294, 194] width 234 height 16
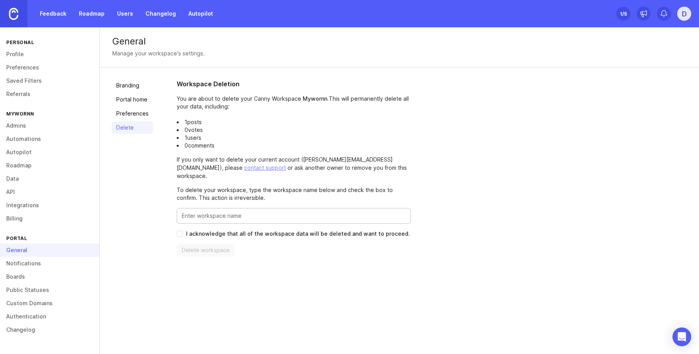
click at [235, 211] on input "Enter this workspace's name to confirm" at bounding box center [294, 215] width 224 height 9
click at [203, 230] on span "I acknowledge that all of the workspace data will be deleted and want to procee…" at bounding box center [298, 234] width 224 height 8
click at [183, 230] on input "I acknowledge that all of the workspace data will be deleted and want to procee…" at bounding box center [180, 233] width 6 height 6
checkbox input "true"
click at [338, 253] on div "Branding Portal home Preferences Delete Workspace Deletion You are about to del…" at bounding box center [399, 167] width 599 height 200
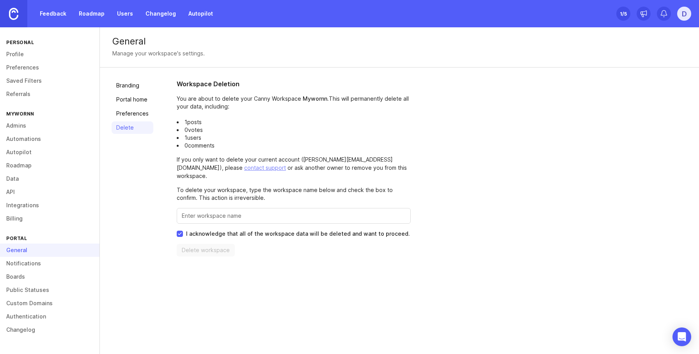
click at [14, 264] on link "Notifications" at bounding box center [49, 263] width 99 height 13
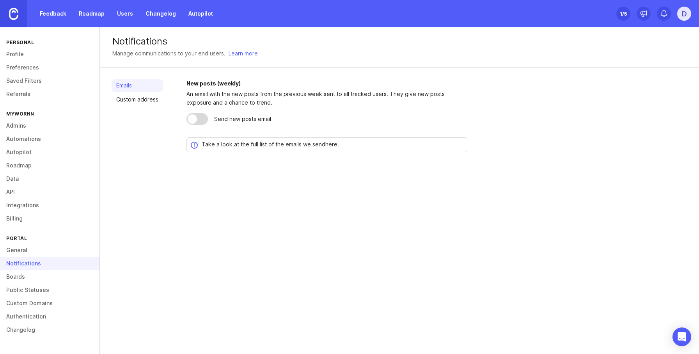
click at [145, 99] on link "Custom address" at bounding box center [136, 99] width 51 height 12
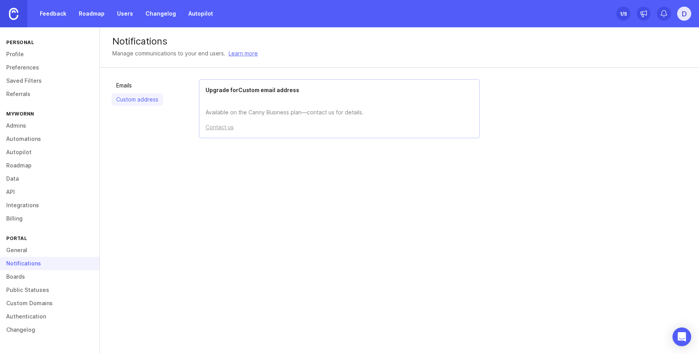
click at [212, 166] on div "Upgrade for Custom email address Available on the Canny Business plan—contact u…" at bounding box center [436, 128] width 501 height 98
click at [150, 226] on div "Notifications Manage communications to your end users. Learn more Emails Custom…" at bounding box center [399, 190] width 599 height 326
drag, startPoint x: 251, startPoint y: 91, endPoint x: 268, endPoint y: 94, distance: 16.6
click at [252, 92] on h2 "Upgrade for Custom email address" at bounding box center [338, 90] width 267 height 9
drag, startPoint x: 268, startPoint y: 94, endPoint x: 271, endPoint y: 97, distance: 4.1
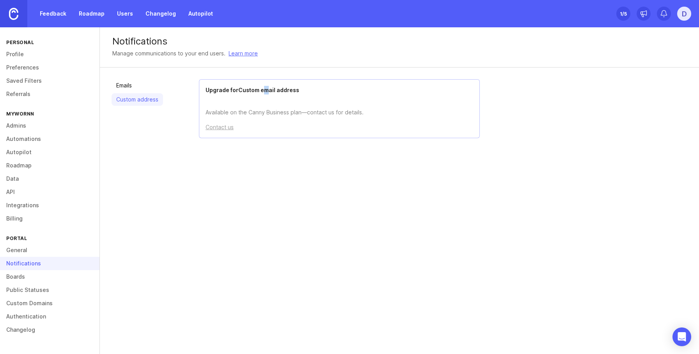
click at [270, 96] on div "Upgrade for Custom email address Available on the Canny Business plan—contact u…" at bounding box center [339, 108] width 281 height 59
drag, startPoint x: 224, startPoint y: 116, endPoint x: 320, endPoint y: 117, distance: 96.7
click at [320, 117] on div "Upgrade for Custom email address Available on the Canny Business plan—contact u…" at bounding box center [339, 108] width 281 height 59
drag, startPoint x: 335, startPoint y: 148, endPoint x: 310, endPoint y: 165, distance: 30.6
click at [335, 149] on div "Upgrade for Custom email address Available on the Canny Business plan—contact u…" at bounding box center [436, 128] width 501 height 98
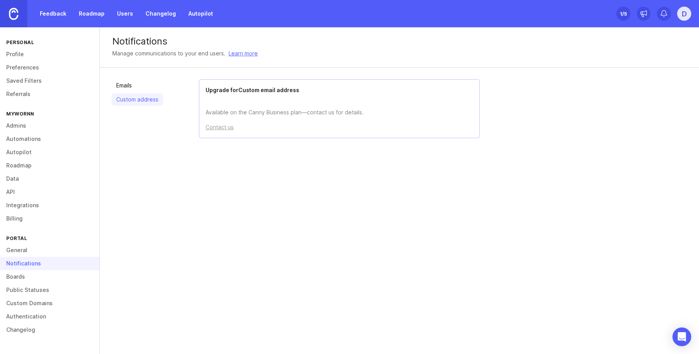
click at [232, 126] on div "Contact us" at bounding box center [219, 127] width 28 height 9
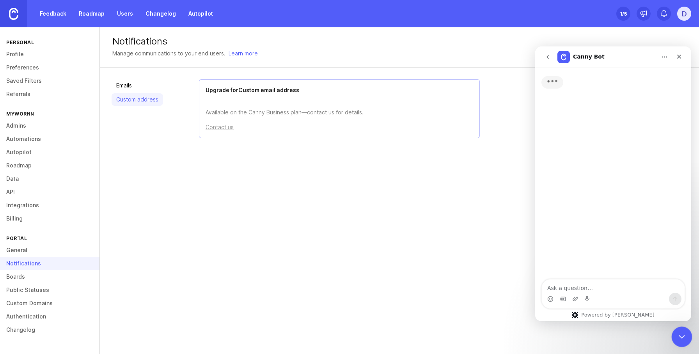
click at [683, 331] on icon "Close Intercom Messenger" at bounding box center [680, 335] width 9 height 9
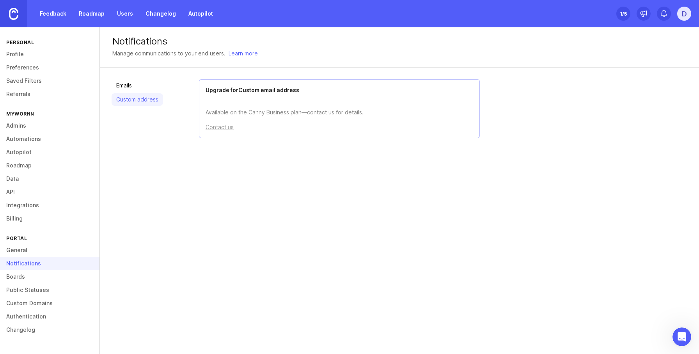
click at [254, 182] on div "Emails Custom address Upgrade for Custom email address Available on the Canny B…" at bounding box center [399, 127] width 599 height 121
click at [42, 305] on link "Custom Domains" at bounding box center [49, 302] width 99 height 13
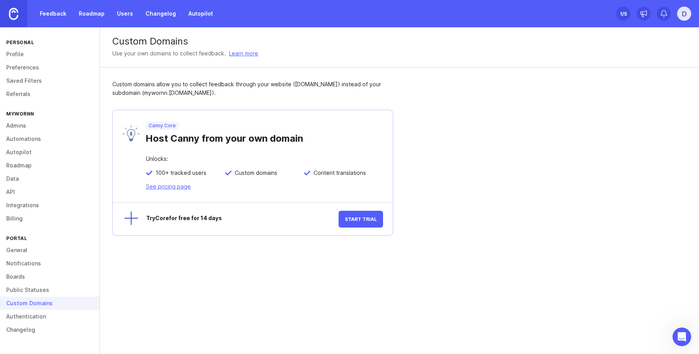
click at [240, 256] on div "Custom Domains Use your own domains to collect feedback. Learn more Custom doma…" at bounding box center [399, 190] width 599 height 326
drag, startPoint x: 145, startPoint y: 127, endPoint x: 187, endPoint y: 126, distance: 41.7
click at [187, 126] on div "Canny Core Host Canny from your own domain" at bounding box center [261, 133] width 243 height 23
click at [221, 128] on div "Canny Core Host Canny from your own domain" at bounding box center [261, 133] width 243 height 23
click at [159, 129] on div "Canny Core" at bounding box center [161, 126] width 33 height 8
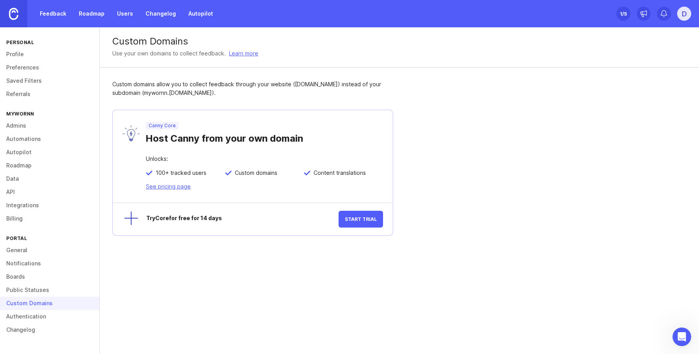
drag, startPoint x: 159, startPoint y: 129, endPoint x: 180, endPoint y: 136, distance: 22.2
click at [172, 134] on div "Canny Core Host Canny from your own domain" at bounding box center [261, 133] width 243 height 23
drag, startPoint x: 180, startPoint y: 136, endPoint x: 247, endPoint y: 137, distance: 67.5
click at [247, 137] on div "Host Canny from your own domain" at bounding box center [263, 136] width 237 height 15
click at [359, 143] on div "Host Canny from your own domain" at bounding box center [263, 136] width 237 height 15
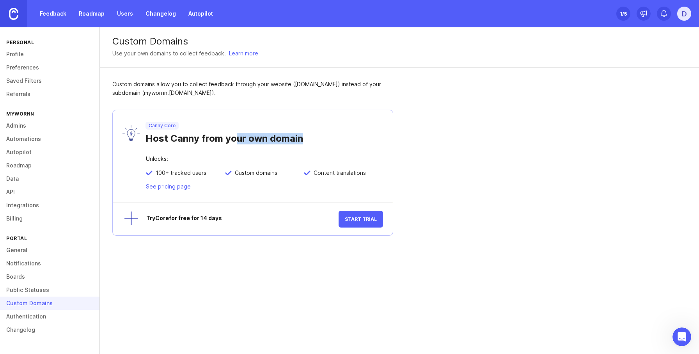
drag, startPoint x: 320, startPoint y: 141, endPoint x: 230, endPoint y: 139, distance: 90.5
click at [230, 138] on div "Host Canny from your own domain" at bounding box center [263, 136] width 237 height 15
drag, startPoint x: 240, startPoint y: 258, endPoint x: 271, endPoint y: 258, distance: 30.4
click at [240, 258] on div "Custom Domains Use your own domains to collect feedback. Learn more Custom doma…" at bounding box center [399, 190] width 599 height 326
click at [379, 264] on div "Custom Domains Use your own domains to collect feedback. Learn more Custom doma…" at bounding box center [399, 190] width 599 height 326
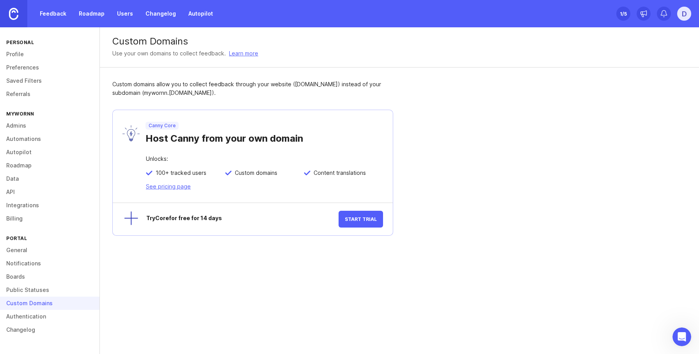
click at [528, 267] on div "Custom Domains Use your own domains to collect feedback. Learn more Custom doma…" at bounding box center [399, 190] width 599 height 326
click at [39, 323] on link "Changelog" at bounding box center [49, 329] width 99 height 13
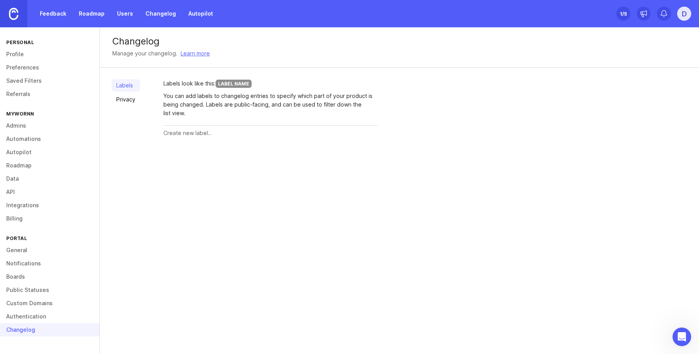
click at [234, 197] on div "Changelog Manage your changelog. Learn more Labels Privacy Labels look like thi…" at bounding box center [399, 190] width 599 height 326
click at [33, 96] on link "Referrals" at bounding box center [49, 93] width 99 height 13
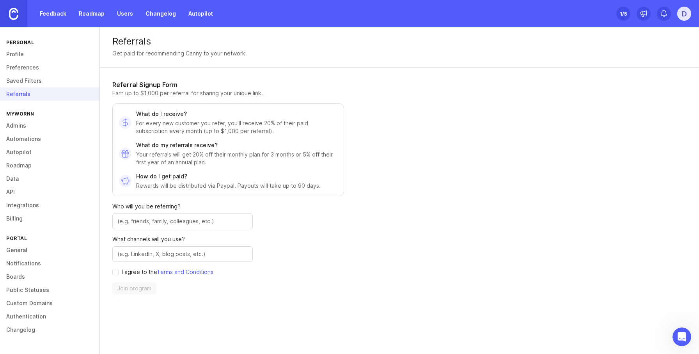
click at [201, 228] on div at bounding box center [182, 221] width 140 height 16
click at [375, 233] on div "Referral Signup Form Earn up to $1,000 per referral for sharing your unique lin…" at bounding box center [268, 186] width 337 height 239
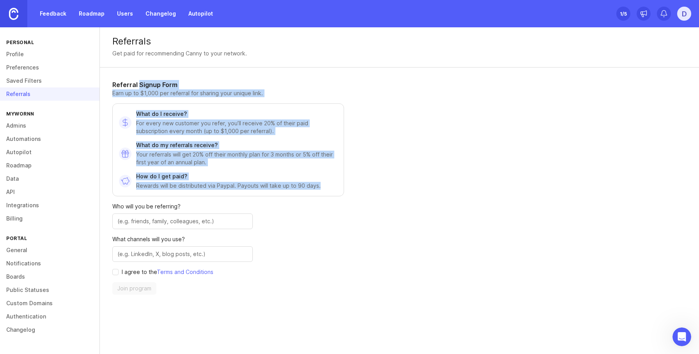
drag, startPoint x: 139, startPoint y: 81, endPoint x: 408, endPoint y: 196, distance: 292.5
click at [384, 194] on div "Referral Signup Form Earn up to $1,000 per referral for sharing your unique lin…" at bounding box center [268, 186] width 337 height 239
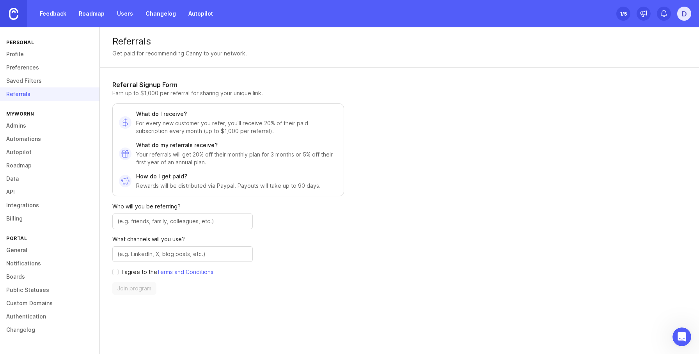
click at [409, 196] on div "Referral Signup Form Earn up to $1,000 per referral for sharing your unique lin…" at bounding box center [268, 186] width 337 height 239
click at [131, 50] on div "Get paid for recommending Canny to your network." at bounding box center [179, 53] width 134 height 9
drag, startPoint x: 131, startPoint y: 50, endPoint x: 255, endPoint y: 53, distance: 123.2
click at [255, 53] on div "Get paid for recommending Canny to your network." at bounding box center [399, 53] width 574 height 9
click at [171, 91] on p "Earn up to $1,000 per referral for sharing your unique link." at bounding box center [228, 93] width 232 height 8
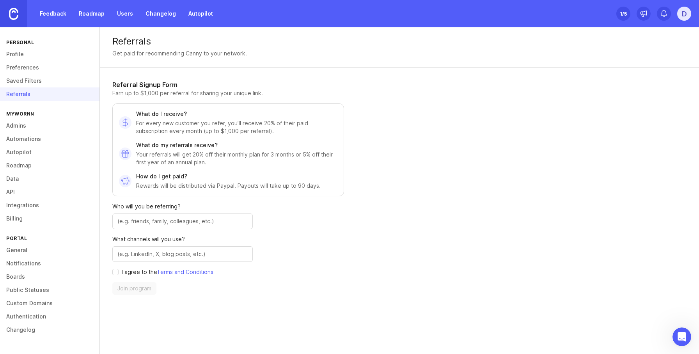
click at [131, 91] on p "Earn up to $1,000 per referral for sharing your unique link." at bounding box center [228, 93] width 232 height 8
click at [122, 82] on h1 "Referral Signup Form" at bounding box center [228, 84] width 232 height 9
drag, startPoint x: 122, startPoint y: 82, endPoint x: 159, endPoint y: 83, distance: 37.4
click at [159, 83] on h1 "Referral Signup Form" at bounding box center [228, 84] width 232 height 9
click at [119, 100] on div "Referral Signup Form Earn up to $1,000 per referral for sharing your unique lin…" at bounding box center [228, 187] width 232 height 214
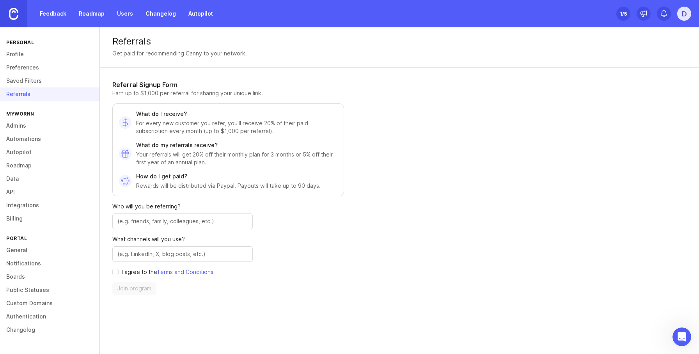
click at [120, 92] on p "Earn up to $1,000 per referral for sharing your unique link." at bounding box center [228, 93] width 232 height 8
drag, startPoint x: 120, startPoint y: 92, endPoint x: 297, endPoint y: 96, distance: 176.6
click at [191, 95] on p "Earn up to $1,000 per referral for sharing your unique link." at bounding box center [228, 93] width 232 height 8
click at [297, 96] on p "Earn up to $1,000 per referral for sharing your unique link." at bounding box center [228, 93] width 232 height 8
drag, startPoint x: 166, startPoint y: 98, endPoint x: 232, endPoint y: 114, distance: 67.8
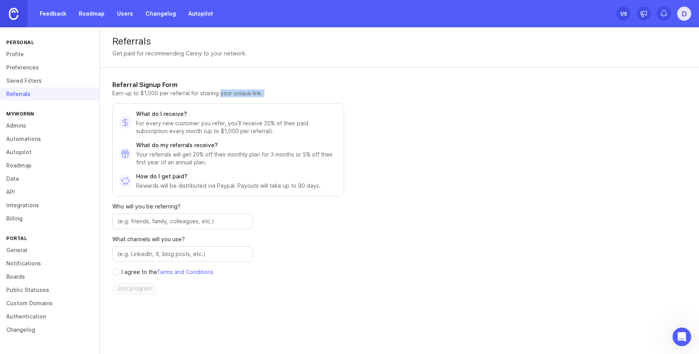
click at [218, 96] on div "Referral Signup Form Earn up to $1,000 per referral for sharing your unique lin…" at bounding box center [228, 187] width 232 height 214
click at [246, 124] on p "For every new customer you refer, you’ll receive 20% of their paid subscription…" at bounding box center [236, 127] width 201 height 16
click at [156, 119] on div "What do I receive? For every new customer you refer, you’ll receive 20% of thei…" at bounding box center [236, 122] width 201 height 25
drag, startPoint x: 207, startPoint y: 122, endPoint x: 180, endPoint y: 164, distance: 49.2
click at [214, 127] on p "For every new customer you refer, you’ll receive 20% of their paid subscription…" at bounding box center [236, 127] width 201 height 16
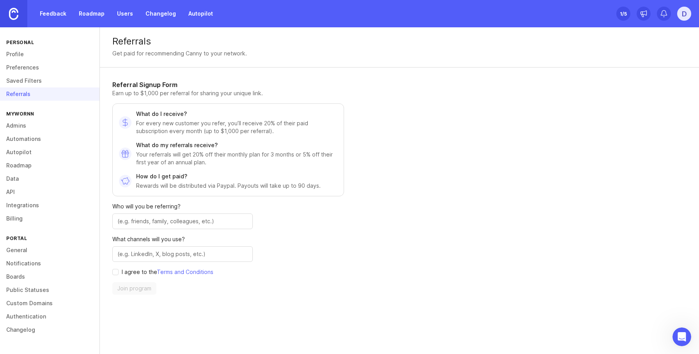
drag, startPoint x: 179, startPoint y: 165, endPoint x: 187, endPoint y: 219, distance: 55.1
click at [179, 165] on p "Your referrals will get 20% off their monthly plan for 3 months or 5% off their…" at bounding box center [236, 158] width 201 height 16
drag, startPoint x: 203, startPoint y: 204, endPoint x: 133, endPoint y: 200, distance: 70.3
click at [133, 200] on div "Referral Signup Form Earn up to $1,000 per referral for sharing your unique lin…" at bounding box center [228, 187] width 232 height 214
click at [179, 221] on input "text" at bounding box center [182, 221] width 130 height 9
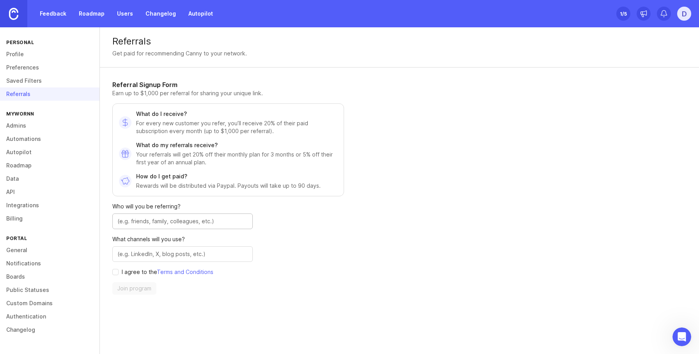
click at [173, 258] on input "text" at bounding box center [182, 254] width 130 height 9
click at [126, 271] on p "I agree to the Terms and Conditions" at bounding box center [168, 272] width 92 height 8
click at [115, 274] on input "agree to terms" at bounding box center [115, 272] width 6 height 6
checkbox input "true"
click at [131, 257] on input "text" at bounding box center [182, 254] width 130 height 9
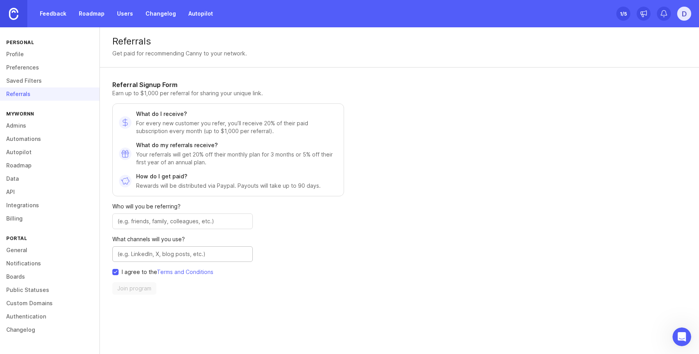
click at [147, 232] on div "Who will you be referring? What channels will you use? I agree to the Terms and…" at bounding box center [182, 248] width 140 height 92
click at [173, 223] on input "text" at bounding box center [182, 221] width 130 height 9
type input "Friend"
click at [188, 253] on input "text" at bounding box center [182, 254] width 130 height 9
type input "Linkein"
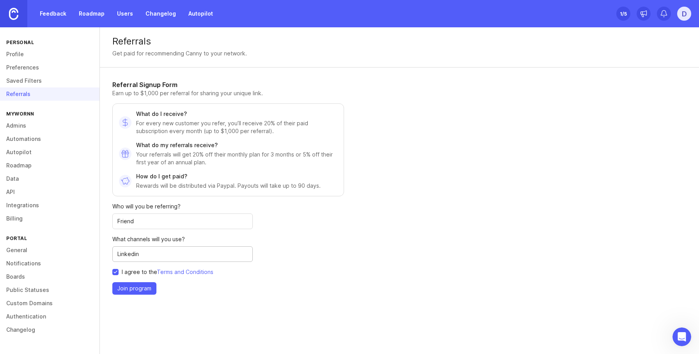
type input "Linkedin"
click at [136, 289] on span "Join program" at bounding box center [134, 288] width 34 height 8
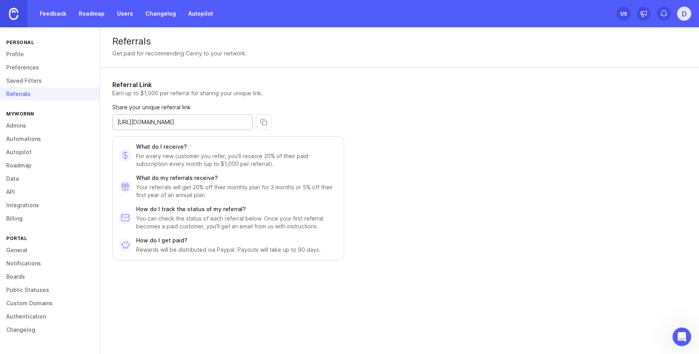
click at [173, 122] on input "[URL][DOMAIN_NAME]" at bounding box center [182, 122] width 130 height 9
click at [201, 124] on input "[URL][DOMAIN_NAME]" at bounding box center [182, 122] width 130 height 9
click at [210, 123] on input "[URL][DOMAIN_NAME]" at bounding box center [182, 122] width 130 height 9
drag, startPoint x: 210, startPoint y: 123, endPoint x: 231, endPoint y: 123, distance: 20.7
click at [231, 123] on input "[URL][DOMAIN_NAME]" at bounding box center [182, 122] width 130 height 9
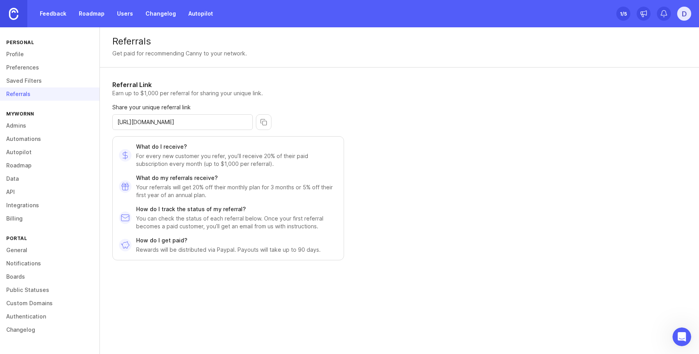
click at [262, 122] on button "copy icon" at bounding box center [264, 122] width 16 height 16
click at [416, 168] on div "Referral Link Earn up to $1,000 per referral for sharing your unique link. Shar…" at bounding box center [268, 176] width 337 height 218
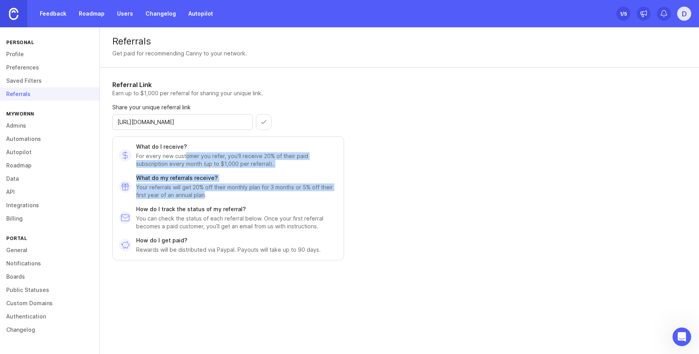
drag, startPoint x: 185, startPoint y: 155, endPoint x: 276, endPoint y: 217, distance: 109.6
click at [204, 197] on div "What do I receive? For every new customer you refer, you’ll receive 20% of thei…" at bounding box center [228, 198] width 232 height 124
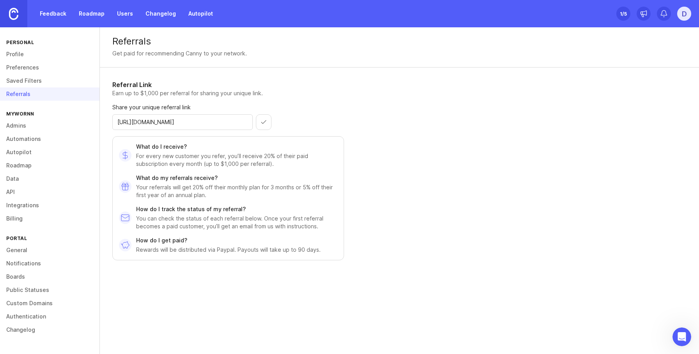
click at [297, 219] on p "You can check the status of each referral below. Once your first referral becom…" at bounding box center [236, 222] width 201 height 16
drag, startPoint x: 160, startPoint y: 246, endPoint x: 280, endPoint y: 253, distance: 120.3
click at [258, 252] on p "Rewards will be distributed via Paypal. Payouts will take up to 90 days." at bounding box center [228, 250] width 184 height 8
click at [281, 253] on p "Rewards will be distributed via Paypal. Payouts will take up to 90 days." at bounding box center [228, 250] width 184 height 8
click at [39, 88] on div "Referrals" at bounding box center [49, 93] width 99 height 13
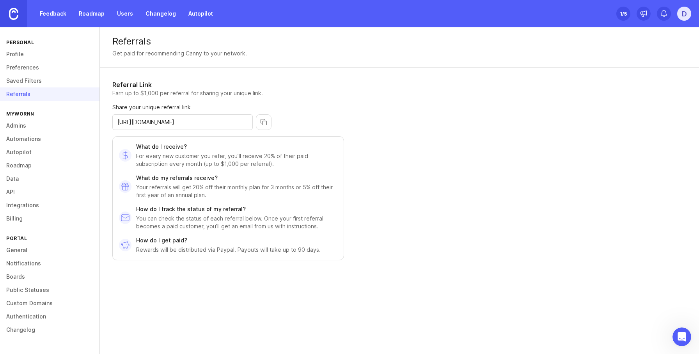
click at [27, 77] on link "Saved Filters" at bounding box center [49, 80] width 99 height 13
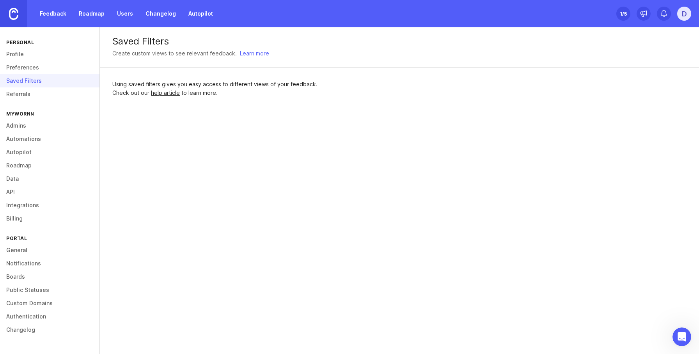
click at [350, 135] on div "Saved Filters Create custom views to see relevant feedback. Learn more Using sa…" at bounding box center [399, 190] width 599 height 326
click at [36, 91] on link "Referrals" at bounding box center [49, 93] width 99 height 13
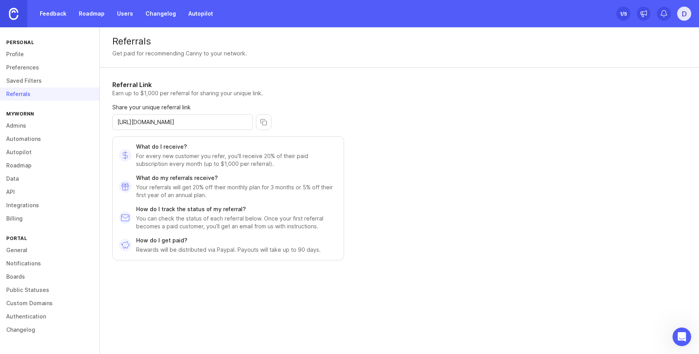
click at [442, 167] on div "Referrals Get paid for recommending Canny to your network. Referral Link Earn u…" at bounding box center [399, 185] width 599 height 316
click at [21, 207] on link "Integrations" at bounding box center [49, 204] width 99 height 13
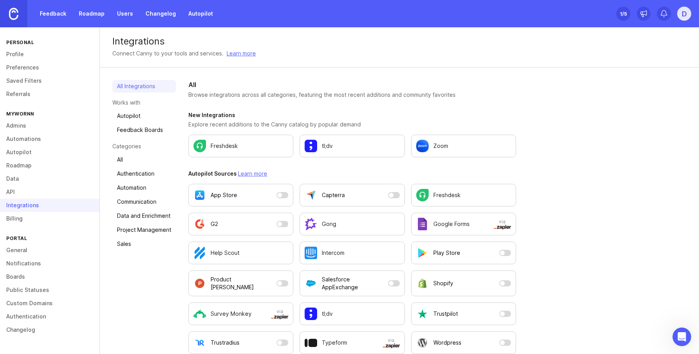
click at [233, 97] on p "Browse integrations across all categories, featuring the most recent additions …" at bounding box center [351, 95] width 327 height 8
click at [131, 43] on div "Integrations" at bounding box center [399, 41] width 574 height 9
drag, startPoint x: 131, startPoint y: 43, endPoint x: 150, endPoint y: 45, distance: 19.2
click at [131, 43] on div "Integrations" at bounding box center [399, 41] width 574 height 9
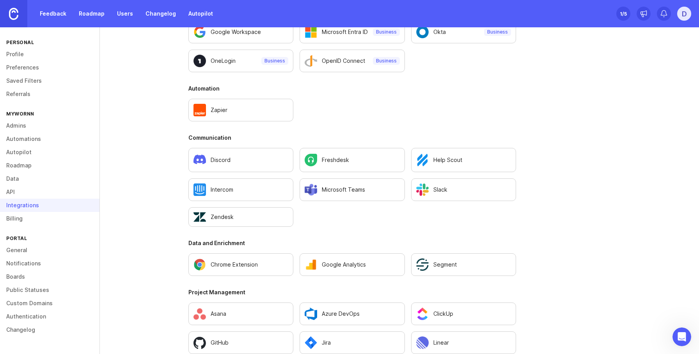
scroll to position [479, 0]
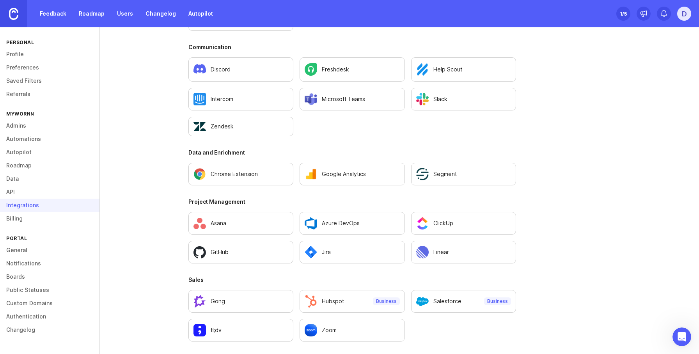
click at [242, 180] on link "Chrome Extension" at bounding box center [240, 174] width 105 height 23
click at [33, 219] on link "Billing" at bounding box center [49, 218] width 99 height 13
click at [19, 190] on link "API" at bounding box center [49, 191] width 99 height 13
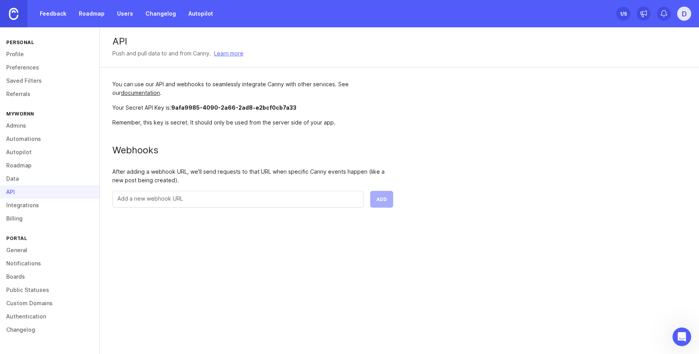
click at [227, 207] on div "You can use our API and webhooks to seamlessly integrate Canny with other servi…" at bounding box center [253, 143] width 306 height 152
click at [23, 176] on link "Data" at bounding box center [49, 178] width 99 height 13
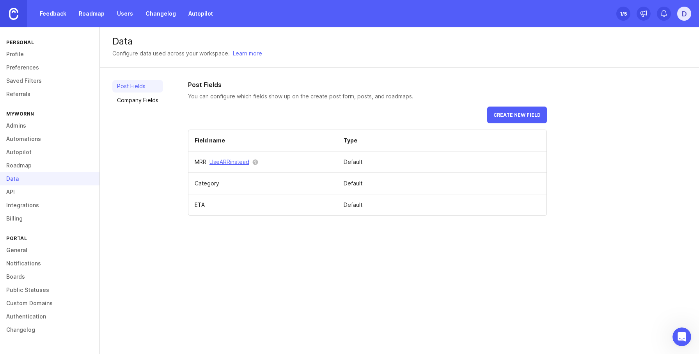
click at [62, 169] on link "Roadmap" at bounding box center [49, 165] width 99 height 13
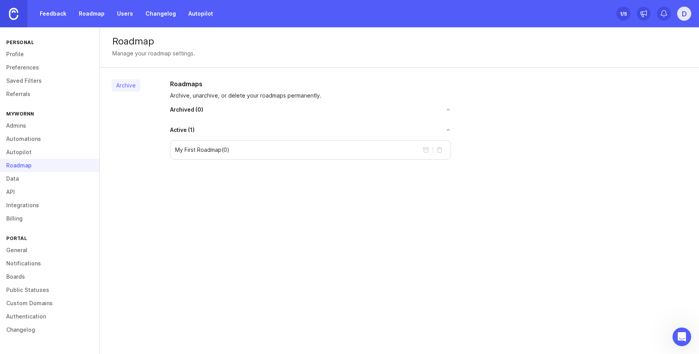
click at [39, 149] on link "Autopilot" at bounding box center [49, 151] width 99 height 13
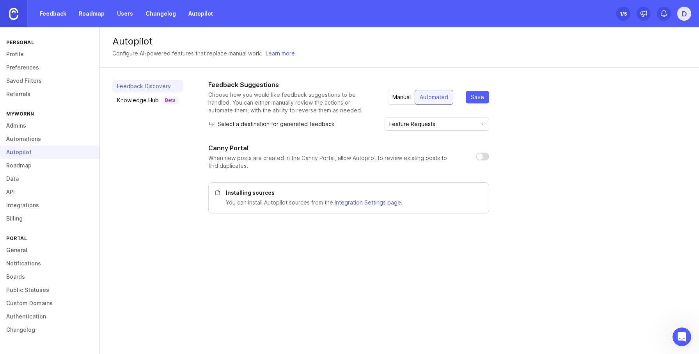
click at [30, 135] on link "Automations" at bounding box center [49, 138] width 99 height 13
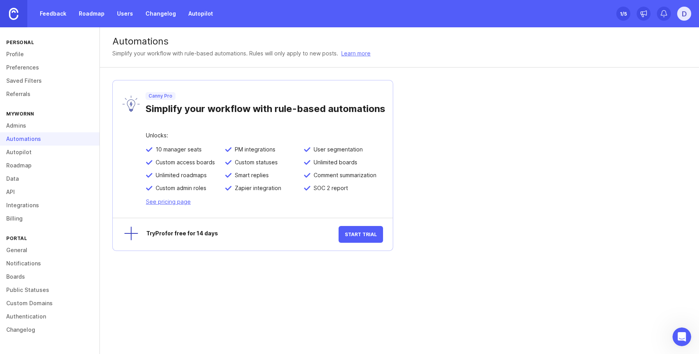
click at [26, 123] on link "Admins" at bounding box center [49, 125] width 99 height 13
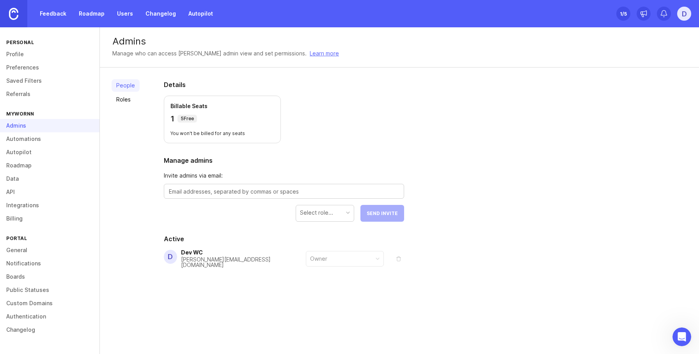
click at [30, 91] on link "Referrals" at bounding box center [49, 93] width 99 height 13
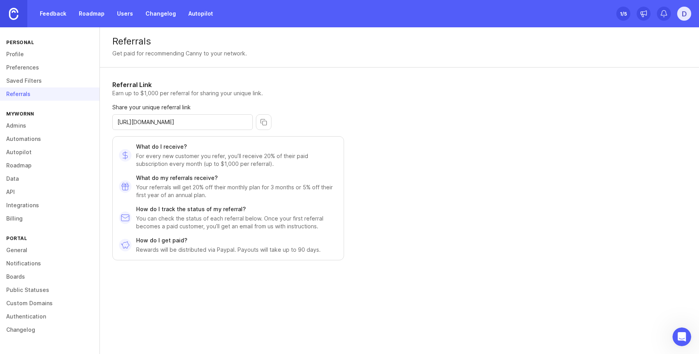
click at [36, 74] on link "Preferences" at bounding box center [49, 67] width 99 height 13
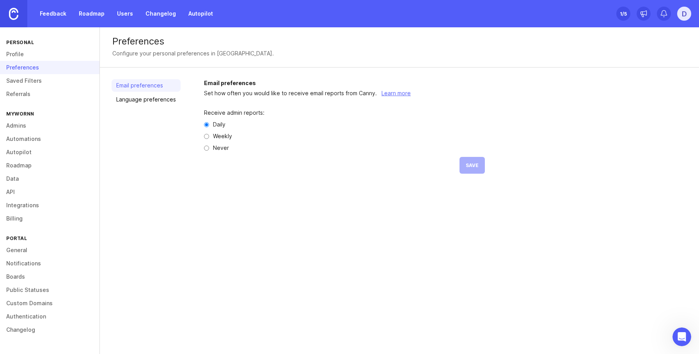
click at [32, 54] on link "Profile" at bounding box center [49, 54] width 99 height 13
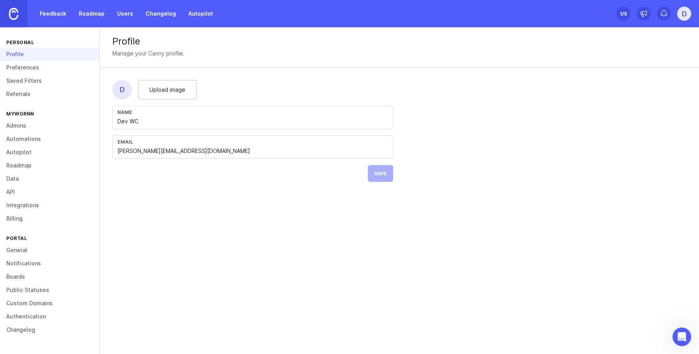
click at [24, 327] on link "Changelog" at bounding box center [49, 329] width 99 height 13
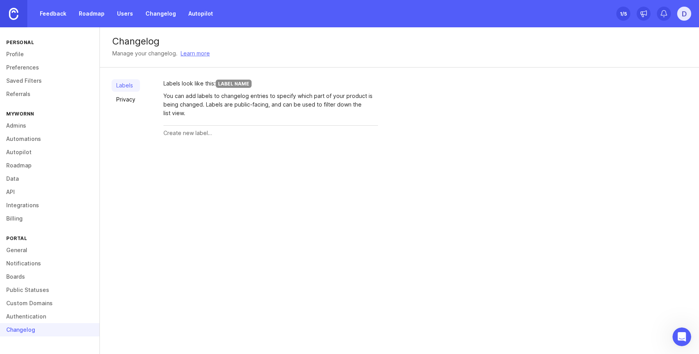
click at [31, 318] on link "Authentication" at bounding box center [49, 316] width 99 height 13
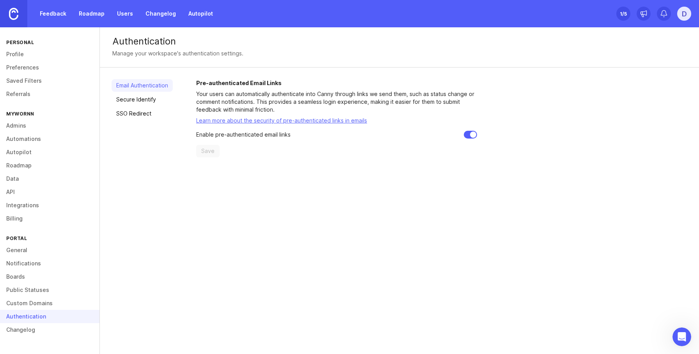
click at [11, 326] on link "Changelog" at bounding box center [49, 329] width 99 height 13
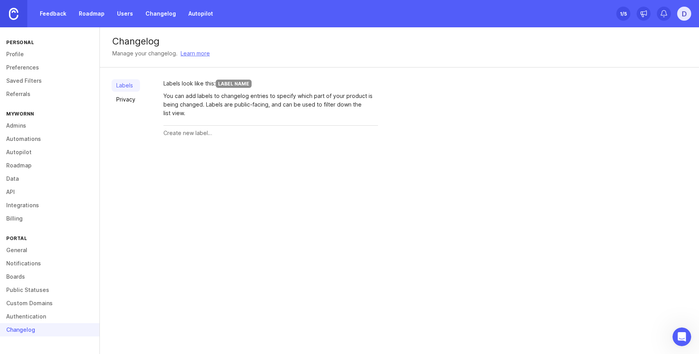
click at [216, 83] on div "Labels look like this: Label Name" at bounding box center [270, 83] width 214 height 9
click at [189, 139] on div at bounding box center [270, 133] width 214 height 15
type input "My new label"
click at [347, 126] on button "Create" at bounding box center [362, 133] width 30 height 14
type input "Test label"
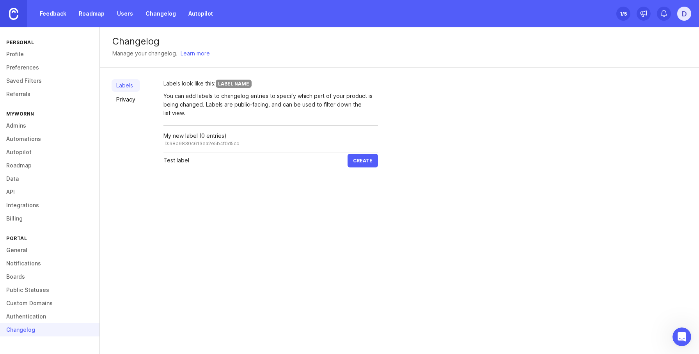
click at [347, 154] on button "Create" at bounding box center [362, 161] width 30 height 14
click at [406, 212] on div "Changelog Manage your changelog. Learn more Labels Privacy Labels look like thi…" at bounding box center [399, 190] width 599 height 326
click at [326, 217] on div "Changelog Manage your changelog. Learn more Labels Privacy Labels look like thi…" at bounding box center [399, 190] width 599 height 326
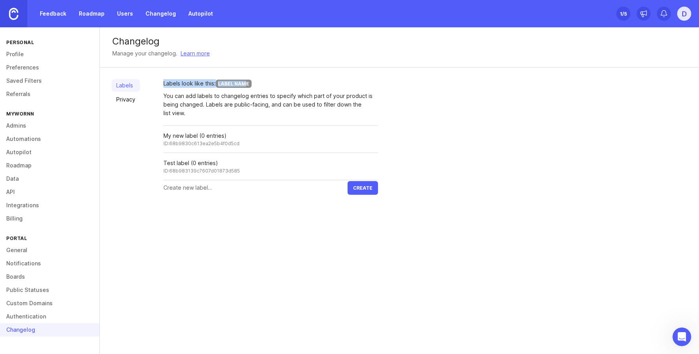
click at [244, 81] on div "Labels Privacy Labels look like this: Label Name You can add labels to changelo…" at bounding box center [399, 136] width 599 height 139
click at [124, 92] on div "Labels Privacy" at bounding box center [125, 137] width 28 height 116
click at [131, 99] on link "Privacy" at bounding box center [125, 99] width 28 height 12
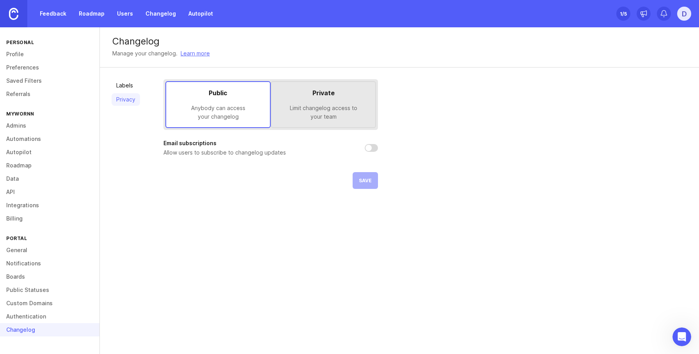
click at [87, 20] on link "Roadmap" at bounding box center [91, 14] width 35 height 14
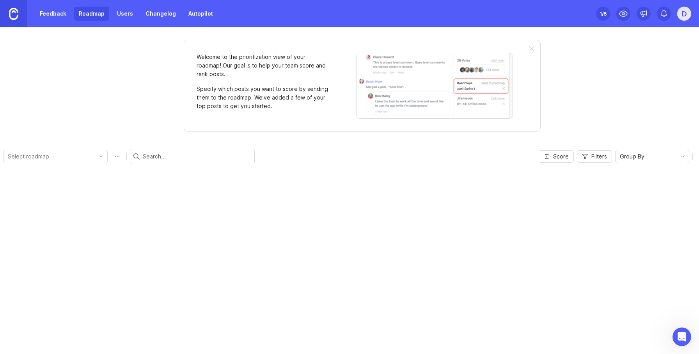
click at [51, 17] on link "Feedback" at bounding box center [53, 14] width 36 height 14
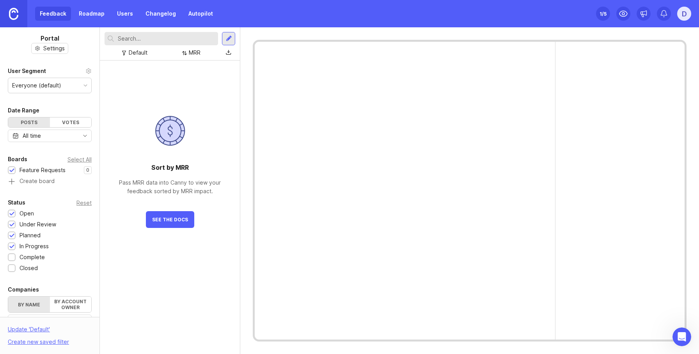
click at [168, 13] on link "Changelog" at bounding box center [161, 14] width 40 height 14
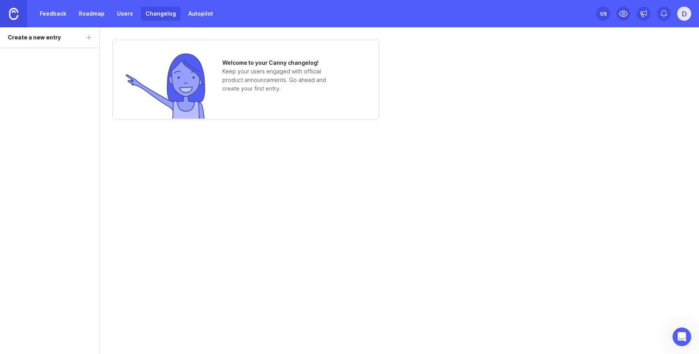
click at [285, 64] on h1 "Welcome to your Canny changelog!" at bounding box center [280, 62] width 117 height 9
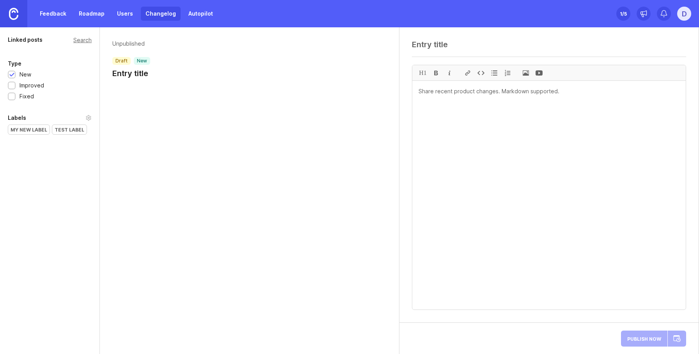
click at [147, 66] on div "Unpublished draft new Entry title" at bounding box center [131, 59] width 38 height 39
click at [134, 76] on h1 "Entry title" at bounding box center [131, 73] width 38 height 11
click at [379, 189] on div "Unpublished draft new Entry title" at bounding box center [249, 190] width 299 height 326
click at [497, 160] on textarea at bounding box center [548, 195] width 273 height 228
click at [678, 338] on div "Publish Now" at bounding box center [653, 338] width 65 height 19
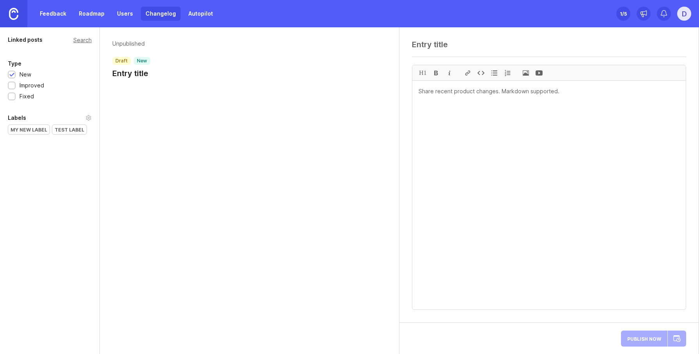
click at [522, 155] on textarea at bounding box center [548, 195] width 273 height 228
click at [542, 208] on textarea "dfsadfsdf" at bounding box center [548, 195] width 273 height 228
type textarea "dfsadfsdfsdfsdf"
click at [456, 48] on textarea "as" at bounding box center [549, 44] width 274 height 9
type textarea "asdfsdf"
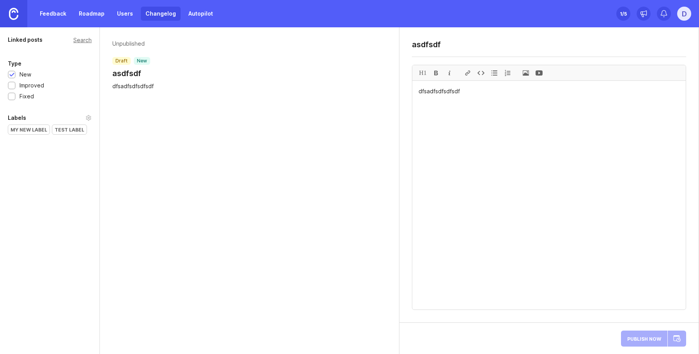
click at [654, 315] on div "asdfsdf H1 dfsadfsdfsdfsdf" at bounding box center [548, 174] width 299 height 295
click at [650, 338] on div "Publish Now" at bounding box center [653, 338] width 65 height 19
click at [269, 123] on div "Unpublished draft new asdfsdf dfsadfsdfsdfsdf" at bounding box center [249, 190] width 299 height 326
click at [528, 292] on textarea "dfsadfsdfsdfsdf" at bounding box center [548, 195] width 273 height 228
click at [661, 336] on div "Publish Now September 2025 Su Mo Tu We Th Fr Sa 1 2 3 4 5 6 7 8 9 10 11 12 13 1…" at bounding box center [653, 338] width 65 height 19
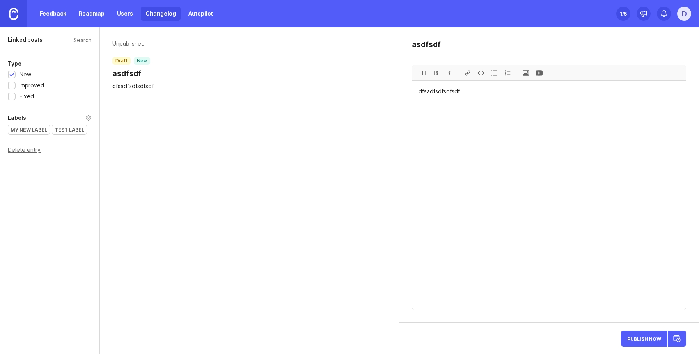
click at [66, 192] on div "Linked posts Search Type New Improved Fixed Labels My new label Test label Dele…" at bounding box center [50, 190] width 100 height 326
drag, startPoint x: 254, startPoint y: 171, endPoint x: 607, endPoint y: 8, distance: 388.8
click at [257, 171] on div "Unpublished draft new asdfsdf dfsadfsdfsdfsdf" at bounding box center [249, 190] width 299 height 326
click at [211, 152] on div "Unpublished draft new asdfsdf dfsadfsdfsdfsdf" at bounding box center [249, 190] width 299 height 326
click at [72, 16] on div "Feedback Roadmap Users Changelog Autopilot" at bounding box center [126, 14] width 182 height 14
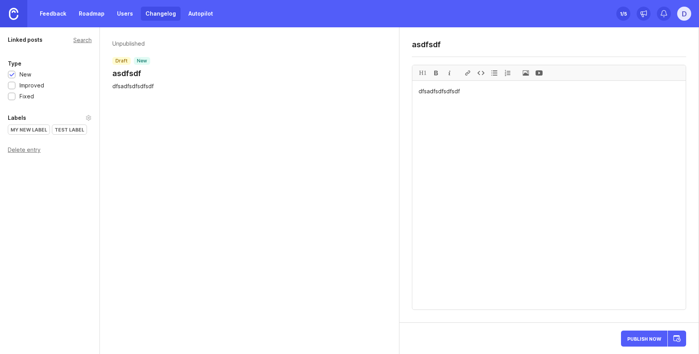
click at [92, 13] on link "Roadmap" at bounding box center [91, 14] width 35 height 14
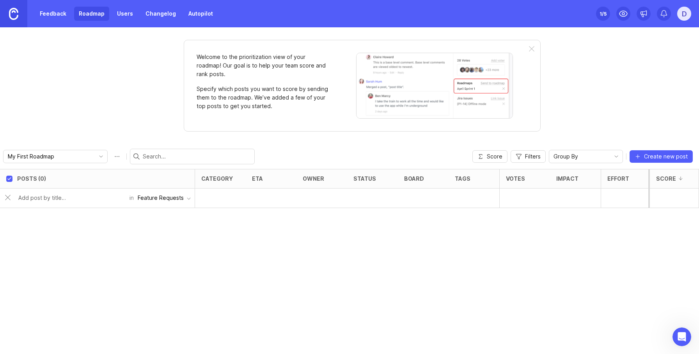
click at [228, 182] on div "category" at bounding box center [221, 178] width 53 height 19
click at [178, 202] on button "Feature Requests" at bounding box center [164, 197] width 61 height 15
drag, startPoint x: 305, startPoint y: 233, endPoint x: 343, endPoint y: 232, distance: 37.8
click at [305, 233] on div "Posts (0) category eta owner status board tags Votes Impact Effort Score in Fea…" at bounding box center [349, 261] width 699 height 185
click at [606, 71] on div "Welcome to the prioritization view of your roadmap! Our goal is to help your te…" at bounding box center [349, 190] width 699 height 326
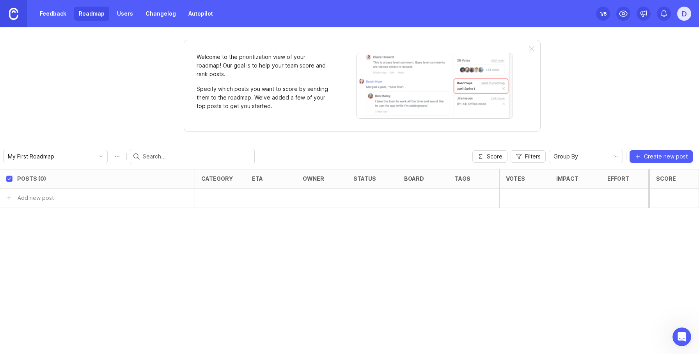
click at [540, 48] on div "Welcome to the prioritization view of your roadmap! Our goal is to help your te…" at bounding box center [362, 86] width 357 height 92
click at [529, 48] on div at bounding box center [531, 49] width 5 height 6
click at [571, 74] on div "Welcome to the prioritization view of your roadmap! Our goal is to help your te…" at bounding box center [349, 190] width 699 height 326
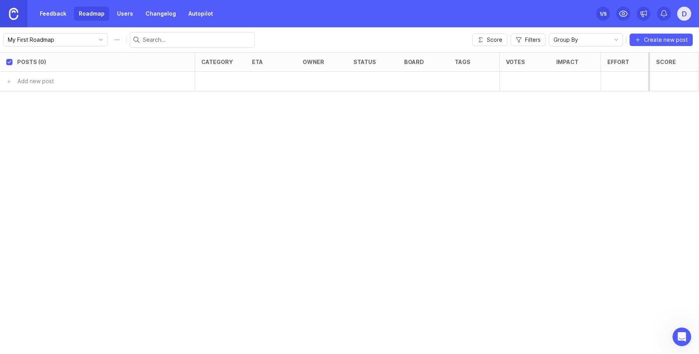
click at [523, 131] on div "Posts (0) category eta owner status board tags Votes Impact Effort Score Add ne…" at bounding box center [349, 202] width 699 height 301
click at [134, 14] on link "Users" at bounding box center [124, 14] width 25 height 14
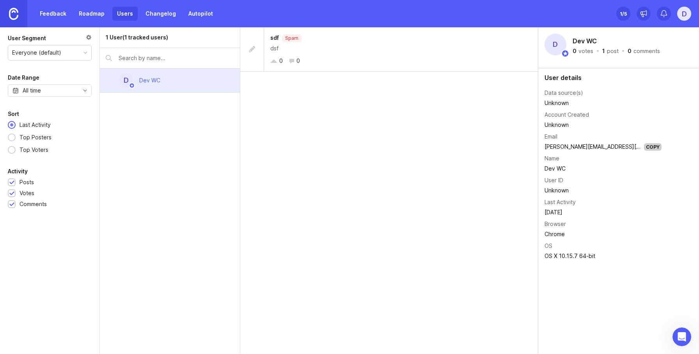
click at [255, 161] on div "sdf Spam dsf 0 0" at bounding box center [389, 190] width 298 height 326
click at [467, 165] on div "sdf Spam dsf 0 0" at bounding box center [389, 190] width 298 height 326
click at [554, 186] on div "Unknown" at bounding box center [602, 190] width 117 height 9
click at [558, 202] on div "Last Activity" at bounding box center [559, 202] width 31 height 9
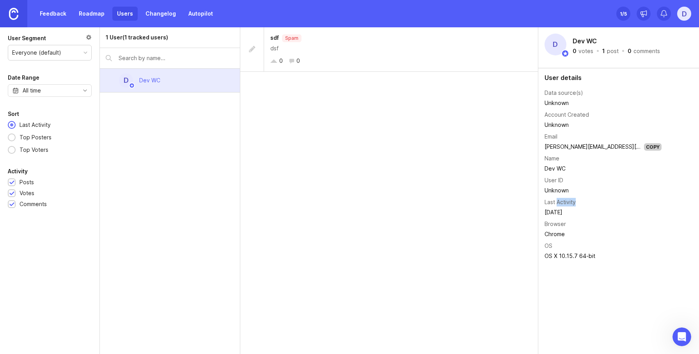
click at [558, 202] on div "Last Activity" at bounding box center [559, 202] width 31 height 9
drag, startPoint x: 624, startPoint y: 212, endPoint x: 554, endPoint y: 220, distance: 69.9
click at [549, 212] on td "September 4, 2025" at bounding box center [602, 212] width 117 height 10
click at [559, 241] on td "OS" at bounding box center [602, 246] width 117 height 10
click at [555, 235] on td "Chrome" at bounding box center [602, 234] width 117 height 10
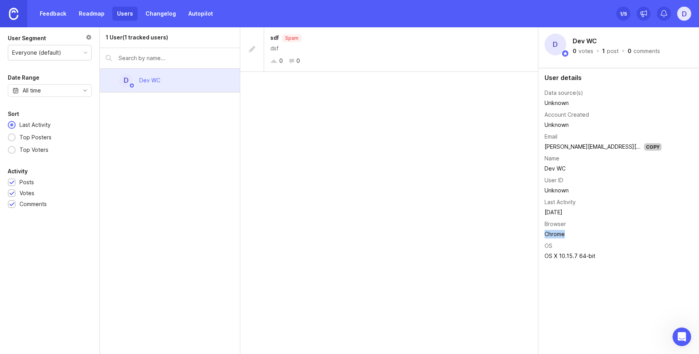
drag, startPoint x: 555, startPoint y: 235, endPoint x: 558, endPoint y: 251, distance: 16.2
click at [555, 235] on td "Chrome" at bounding box center [602, 234] width 117 height 10
click at [557, 251] on td "OS X 10.15.7 64-bit" at bounding box center [602, 256] width 117 height 10
click at [297, 202] on div "sdf Spam dsf 0 0" at bounding box center [389, 190] width 298 height 326
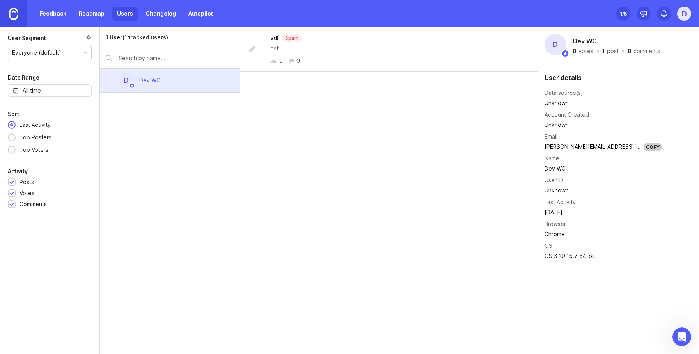
click at [177, 67] on div at bounding box center [170, 58] width 140 height 20
click at [204, 151] on div "1 User (1 tracked users) D Dev WC" at bounding box center [170, 190] width 140 height 326
click at [150, 10] on link "Changelog" at bounding box center [161, 14] width 40 height 14
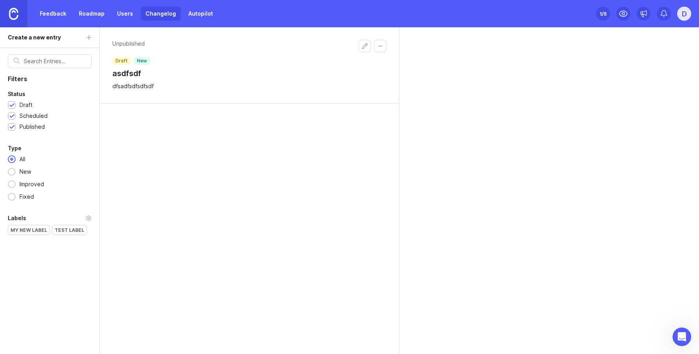
click at [196, 220] on div "Unpublished draft new asdfsdf dfsadfsdfsdfsdf" at bounding box center [249, 190] width 299 height 326
click at [228, 191] on div "Unpublished draft new asdfsdf dfsadfsdfsdfsdf" at bounding box center [249, 190] width 299 height 326
click at [137, 20] on div "Feedback Roadmap Users Changelog Autopilot" at bounding box center [126, 14] width 182 height 14
click at [122, 8] on link "Users" at bounding box center [124, 14] width 25 height 14
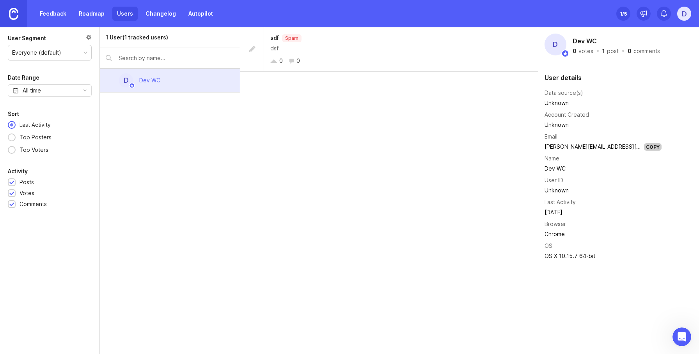
click at [215, 135] on div "1 User (1 tracked users) D Dev WC" at bounding box center [170, 190] width 140 height 326
click at [94, 9] on link "Roadmap" at bounding box center [91, 14] width 35 height 14
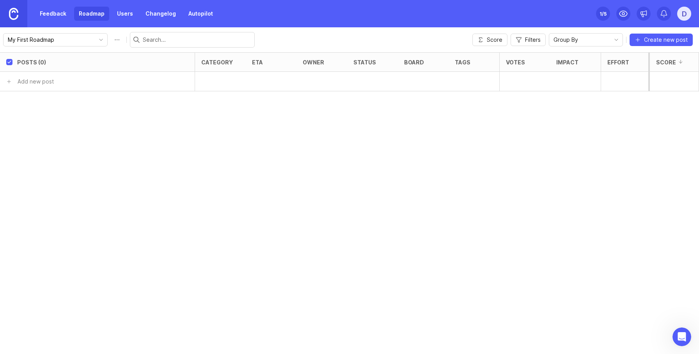
click at [46, 12] on link "Feedback" at bounding box center [53, 14] width 36 height 14
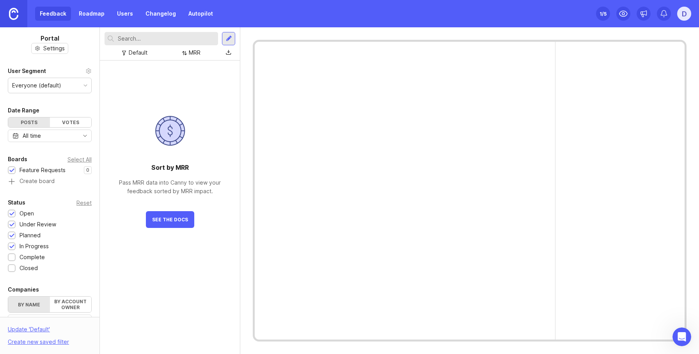
click at [89, 9] on link "Roadmap" at bounding box center [91, 14] width 35 height 14
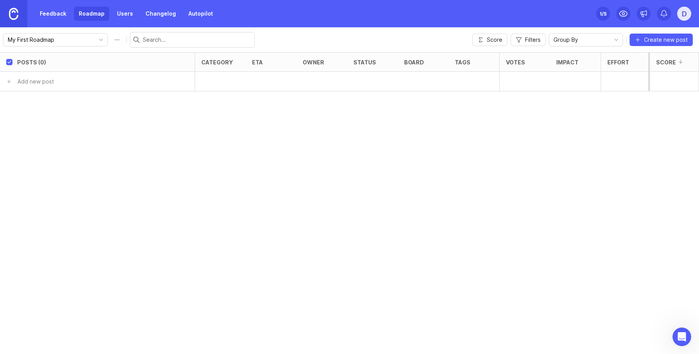
click at [39, 40] on input "My First Roadmap" at bounding box center [51, 39] width 86 height 9
click at [60, 70] on span "Create new roadmap" at bounding box center [43, 68] width 55 height 8
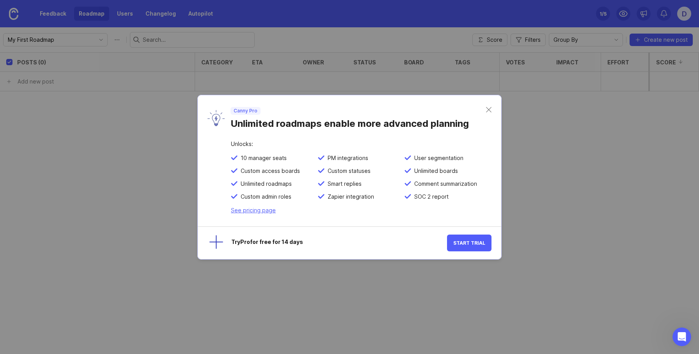
click at [245, 111] on p "Canny Pro" at bounding box center [246, 111] width 24 height 6
click at [248, 122] on div "Unlimited roadmaps enable more advanced planning" at bounding box center [357, 122] width 255 height 15
drag, startPoint x: 248, startPoint y: 122, endPoint x: 400, endPoint y: 127, distance: 152.1
click at [400, 127] on div "Unlimited roadmaps enable more advanced planning" at bounding box center [357, 122] width 255 height 15
click at [487, 127] on div "Canny Pro Unlimited roadmaps enable more advanced planning" at bounding box center [349, 118] width 303 height 46
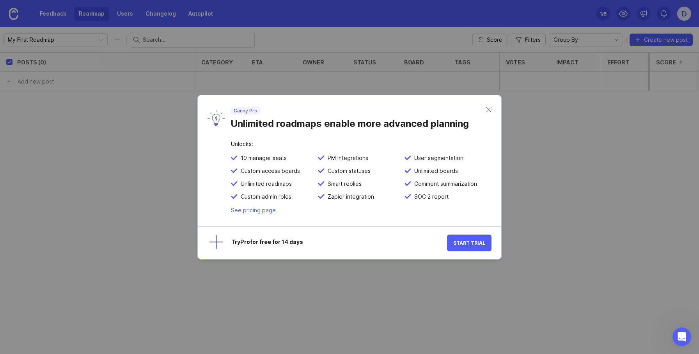
click at [443, 125] on div "Unlimited roadmaps enable more advanced planning" at bounding box center [357, 122] width 255 height 15
drag, startPoint x: 443, startPoint y: 125, endPoint x: 385, endPoint y: 125, distance: 58.1
click at [385, 125] on div "Unlimited roadmaps enable more advanced planning" at bounding box center [357, 122] width 255 height 15
click at [267, 126] on div "Unlimited roadmaps enable more advanced planning" at bounding box center [357, 122] width 255 height 15
drag, startPoint x: 267, startPoint y: 126, endPoint x: 362, endPoint y: 124, distance: 94.4
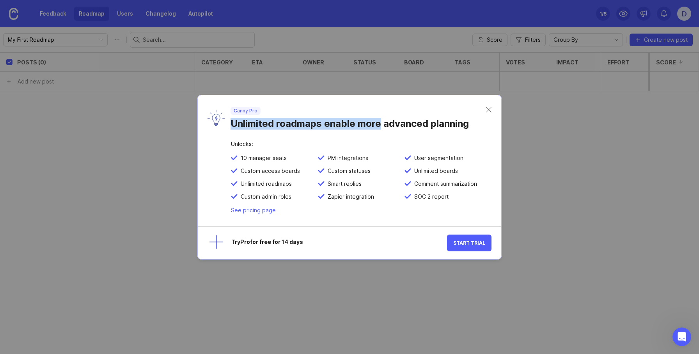
click at [362, 124] on div "Unlimited roadmaps enable more advanced planning" at bounding box center [357, 122] width 255 height 15
click at [425, 127] on div "Unlimited roadmaps enable more advanced planning" at bounding box center [357, 122] width 255 height 15
click at [269, 125] on div "Unlimited roadmaps enable more advanced planning" at bounding box center [357, 122] width 255 height 15
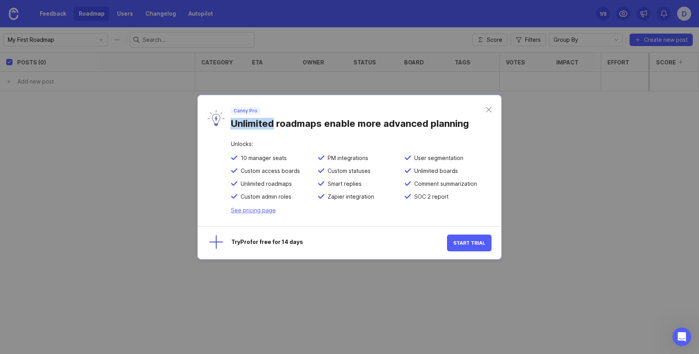
copy div "Unlimited"
click at [242, 241] on div "Try Pro for free for 14 days" at bounding box center [339, 242] width 216 height 7
drag, startPoint x: 242, startPoint y: 241, endPoint x: 307, endPoint y: 241, distance: 65.1
click at [305, 241] on div "Try Pro for free for 14 days" at bounding box center [339, 242] width 216 height 7
drag, startPoint x: 334, startPoint y: 241, endPoint x: 342, endPoint y: 240, distance: 8.0
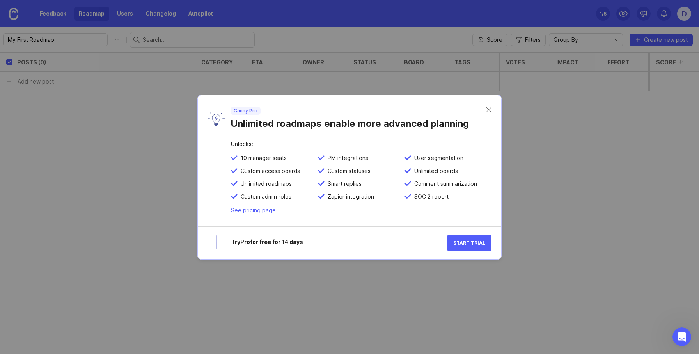
click at [334, 241] on div "Try Pro for free for 14 days" at bounding box center [339, 242] width 216 height 7
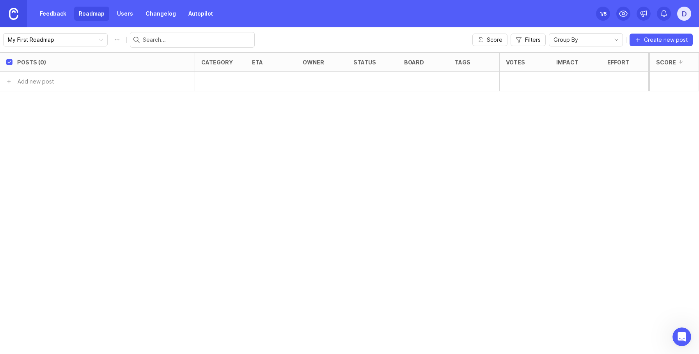
click at [602, 210] on div "Posts (0) category eta owner status board tags Votes Impact Effort Score Add ne…" at bounding box center [349, 202] width 699 height 301
click at [561, 180] on div "Posts (0) category eta owner status board tags Votes Impact Effort Score Add ne…" at bounding box center [349, 202] width 699 height 301
click at [58, 38] on input "My First Roadmap" at bounding box center [51, 39] width 86 height 9
click at [60, 70] on span "Create new roadmap" at bounding box center [43, 68] width 55 height 8
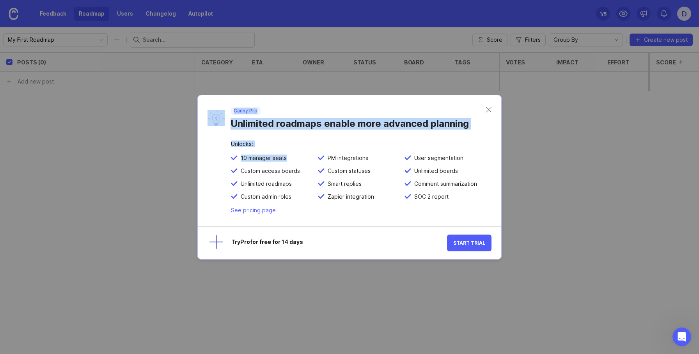
drag, startPoint x: 203, startPoint y: 98, endPoint x: 284, endPoint y: 171, distance: 108.8
click at [282, 169] on div "Canny Pro Unlimited roadmaps enable more advanced planning Unlocks: 10 manager …" at bounding box center [349, 177] width 304 height 165
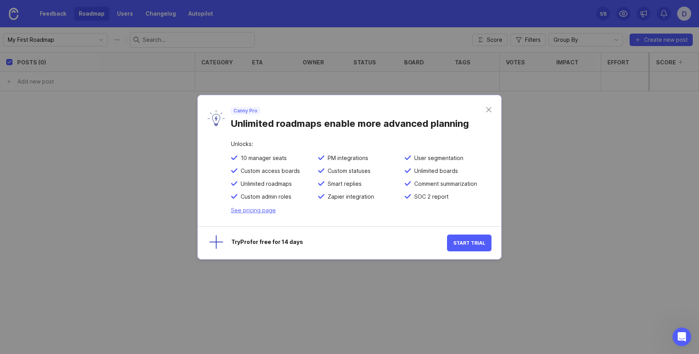
click at [383, 186] on div "Smart replies" at bounding box center [361, 186] width 87 height 13
drag, startPoint x: 245, startPoint y: 186, endPoint x: 255, endPoint y: 186, distance: 9.8
click at [253, 186] on span "Unlimited roadmaps" at bounding box center [264, 183] width 54 height 7
click at [256, 186] on span "Unlimited roadmaps" at bounding box center [264, 183] width 54 height 7
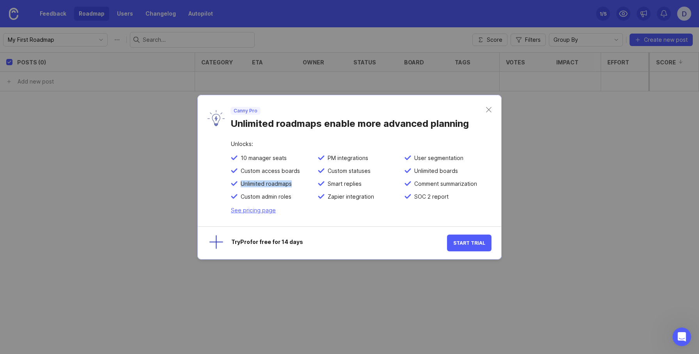
drag, startPoint x: 256, startPoint y: 186, endPoint x: 278, endPoint y: 186, distance: 22.2
click at [278, 186] on span "Unlimited roadmaps" at bounding box center [264, 183] width 54 height 7
copy span "Unlimited roadmaps"
click at [418, 196] on span "SOC 2 report" at bounding box center [429, 196] width 37 height 7
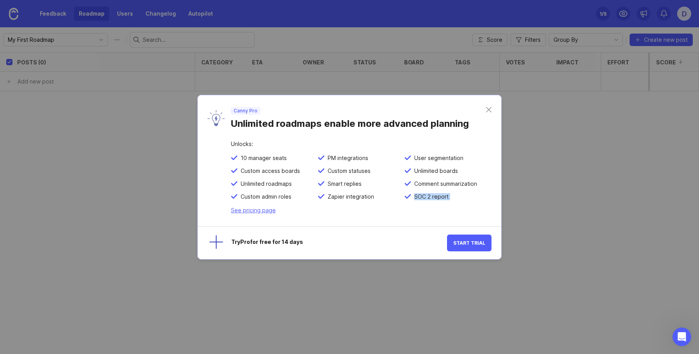
drag, startPoint x: 418, startPoint y: 196, endPoint x: 447, endPoint y: 200, distance: 29.1
click at [447, 200] on div "SOC 2 report" at bounding box center [447, 199] width 87 height 13
click at [364, 219] on div "Unlocks: 10 manager seats PM integrations User segmentation Custom access board…" at bounding box center [349, 183] width 303 height 85
drag, startPoint x: 317, startPoint y: 195, endPoint x: 366, endPoint y: 198, distance: 49.2
click at [319, 195] on span at bounding box center [321, 196] width 7 height 7
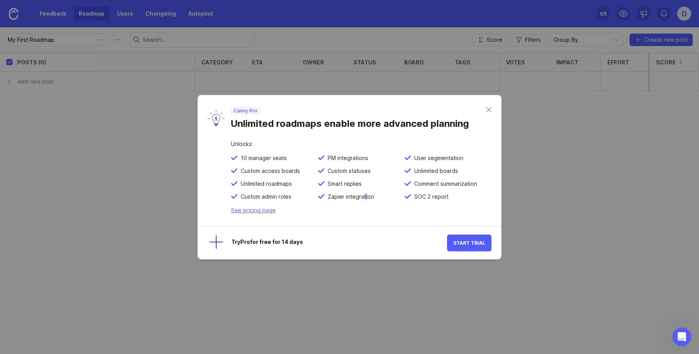
click at [367, 198] on span "Zapier integration" at bounding box center [349, 196] width 50 height 7
drag, startPoint x: 288, startPoint y: 197, endPoint x: 235, endPoint y: 198, distance: 52.6
click at [235, 198] on div "Custom admin roles" at bounding box center [274, 199] width 87 height 13
click at [257, 198] on span "Custom admin roles" at bounding box center [264, 196] width 54 height 7
click at [244, 187] on span "Unlimited roadmaps" at bounding box center [264, 183] width 54 height 7
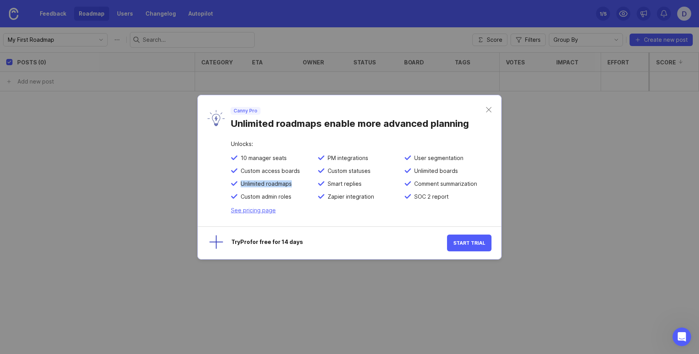
drag, startPoint x: 244, startPoint y: 187, endPoint x: 311, endPoint y: 187, distance: 67.1
click at [283, 187] on div "Unlimited roadmaps" at bounding box center [274, 186] width 87 height 13
click at [352, 187] on div "Smart replies" at bounding box center [361, 186] width 87 height 13
drag, startPoint x: 340, startPoint y: 184, endPoint x: 411, endPoint y: 185, distance: 70.6
click at [370, 185] on div "Smart replies" at bounding box center [361, 186] width 87 height 13
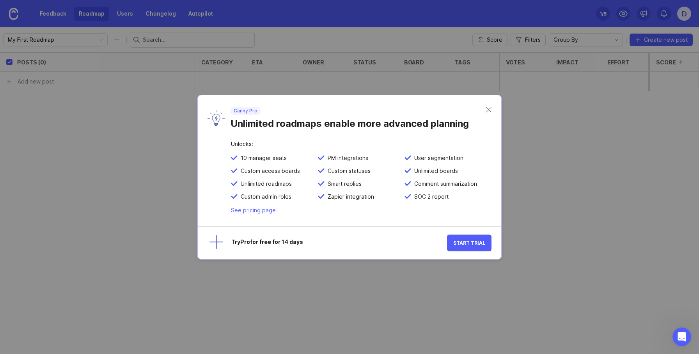
click at [430, 177] on div "Unlimited boards" at bounding box center [447, 173] width 87 height 13
drag, startPoint x: 430, startPoint y: 177, endPoint x: 452, endPoint y: 175, distance: 22.3
click at [452, 175] on div "Unlimited boards" at bounding box center [447, 173] width 87 height 13
click at [457, 173] on span "Unlimited boards" at bounding box center [434, 170] width 47 height 7
drag, startPoint x: 458, startPoint y: 173, endPoint x: 374, endPoint y: 183, distance: 84.8
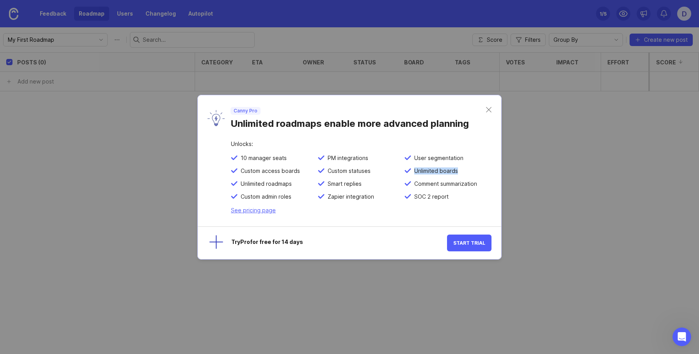
click at [414, 174] on div "Unlimited boards" at bounding box center [447, 173] width 87 height 13
click at [339, 174] on span "Custom statuses" at bounding box center [347, 170] width 46 height 7
drag, startPoint x: 339, startPoint y: 174, endPoint x: 373, endPoint y: 173, distance: 34.3
click at [373, 173] on div "Custom statuses" at bounding box center [361, 173] width 87 height 13
copy span "Custom statuses"
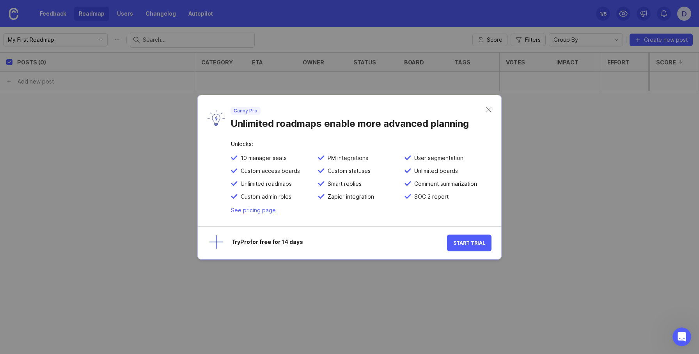
click at [253, 172] on span "Custom access boards" at bounding box center [268, 170] width 62 height 7
drag, startPoint x: 253, startPoint y: 172, endPoint x: 290, endPoint y: 173, distance: 37.0
click at [290, 173] on span "Custom access boards" at bounding box center [268, 170] width 62 height 7
copy span "Custom access boards"
click at [407, 156] on span at bounding box center [407, 157] width 7 height 7
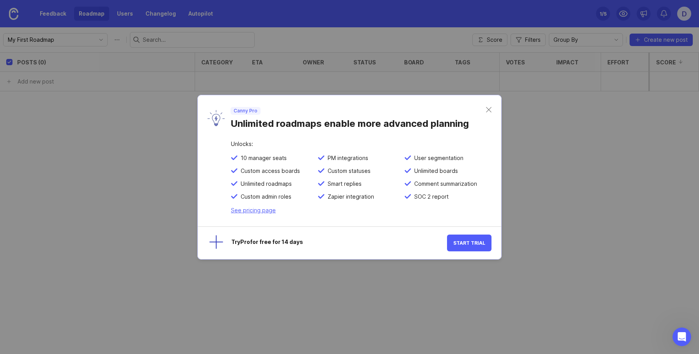
click at [423, 156] on span "User segmentation" at bounding box center [437, 157] width 52 height 7
drag, startPoint x: 423, startPoint y: 156, endPoint x: 434, endPoint y: 155, distance: 10.6
click at [434, 155] on span "User segmentation" at bounding box center [437, 157] width 52 height 7
click at [348, 157] on span "PM integrations" at bounding box center [346, 157] width 44 height 7
drag, startPoint x: 348, startPoint y: 157, endPoint x: 329, endPoint y: 157, distance: 18.3
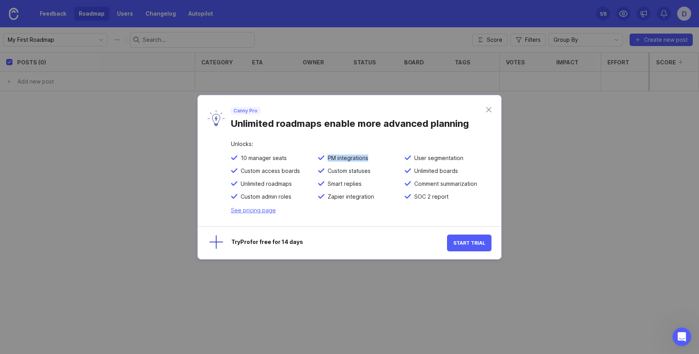
click at [329, 157] on span "PM integrations" at bounding box center [346, 157] width 44 height 7
click at [273, 156] on span "10 manager seats" at bounding box center [261, 157] width 49 height 7
drag, startPoint x: 273, startPoint y: 156, endPoint x: 242, endPoint y: 155, distance: 30.8
click at [242, 155] on span "10 manager seats" at bounding box center [261, 157] width 49 height 7
copy span "10 manager seats"
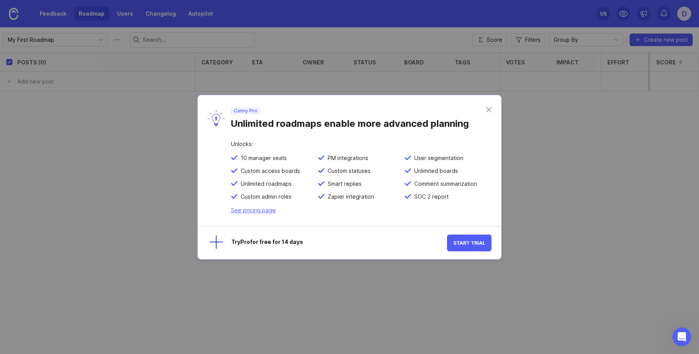
click at [327, 213] on div "Unlocks: 10 manager seats PM integrations User segmentation Custom access board…" at bounding box center [349, 183] width 303 height 85
click at [260, 212] on link "See pricing page" at bounding box center [253, 210] width 45 height 7
click at [249, 184] on span "Unlimited roadmaps" at bounding box center [264, 183] width 54 height 7
drag, startPoint x: 249, startPoint y: 184, endPoint x: 283, endPoint y: 184, distance: 33.9
click at [283, 184] on span "Unlimited roadmaps" at bounding box center [264, 183] width 54 height 7
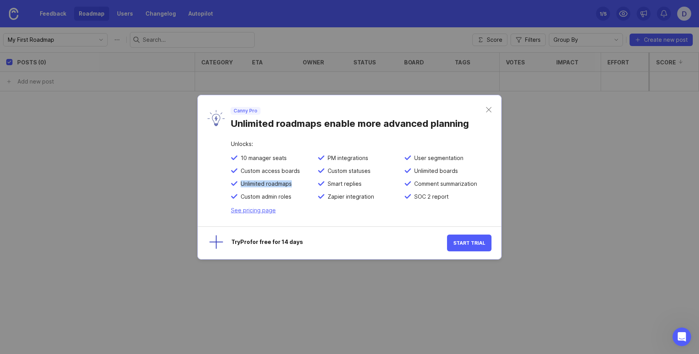
copy span "Unlimited roadmaps"
click at [258, 118] on div "Unlimited roadmaps enable more advanced planning" at bounding box center [357, 122] width 255 height 15
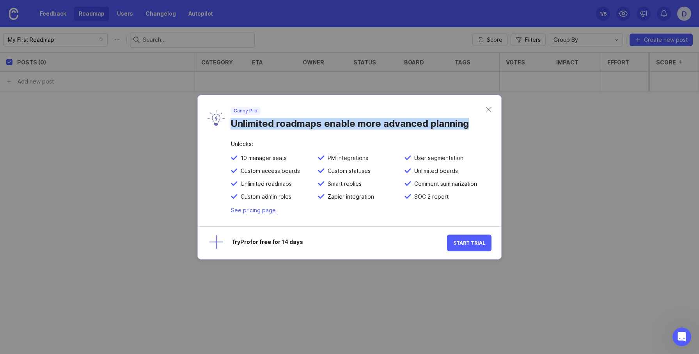
click at [258, 118] on div "Unlimited roadmaps enable more advanced planning" at bounding box center [357, 122] width 255 height 15
copy div "Unlimited roadmaps enable more advanced planning"
click at [257, 173] on span "Custom access boards" at bounding box center [268, 170] width 62 height 7
click at [271, 129] on div "Unlimited roadmaps enable more advanced planning" at bounding box center [357, 122] width 255 height 15
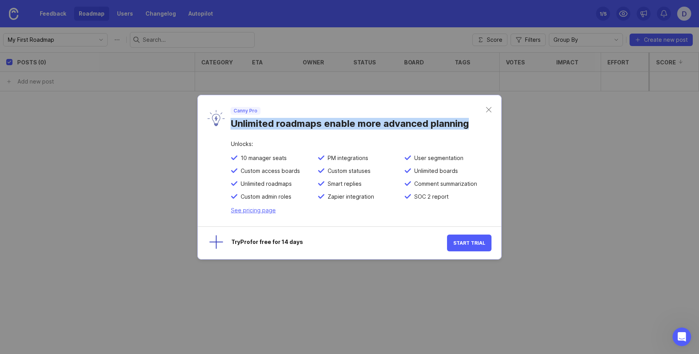
click at [271, 129] on div "Unlimited roadmaps enable more advanced planning" at bounding box center [357, 122] width 255 height 15
copy div "Unlimited roadmaps enable more advanced planning"
click at [246, 183] on span "Unlimited roadmaps" at bounding box center [264, 183] width 54 height 7
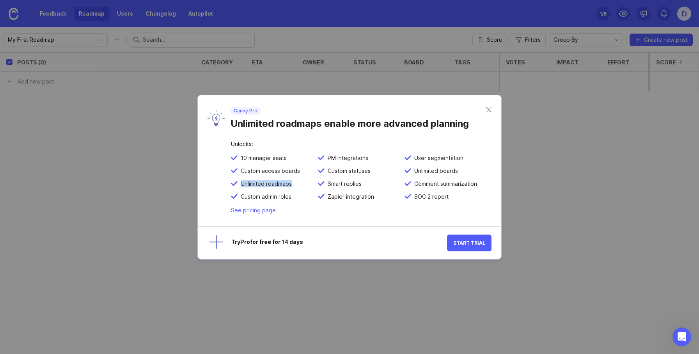
drag, startPoint x: 246, startPoint y: 183, endPoint x: 304, endPoint y: 184, distance: 58.5
click at [304, 184] on div "Unlimited roadmaps" at bounding box center [274, 186] width 87 height 13
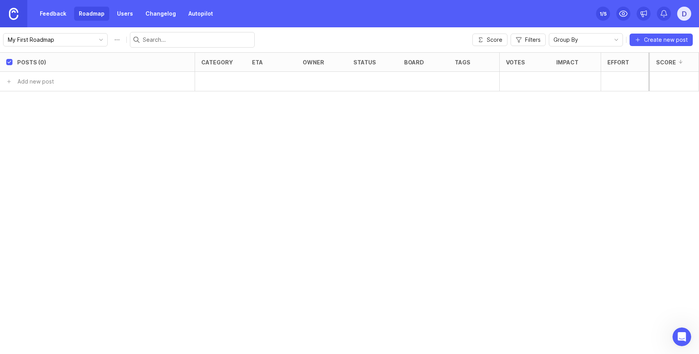
click at [583, 230] on div "Posts (0) category eta owner status board tags Votes Impact Effort Score Add ne…" at bounding box center [349, 202] width 699 height 301
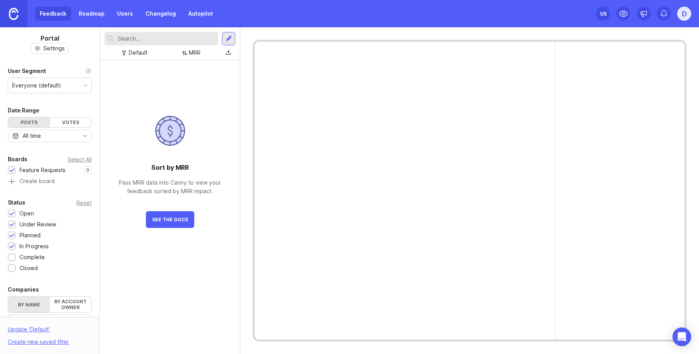
scroll to position [177, 0]
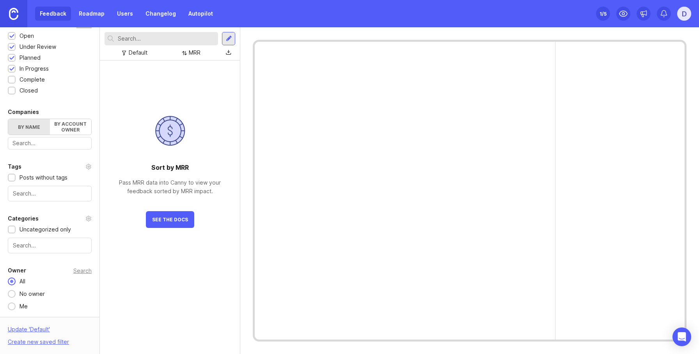
click at [682, 12] on div "D" at bounding box center [684, 14] width 14 height 14
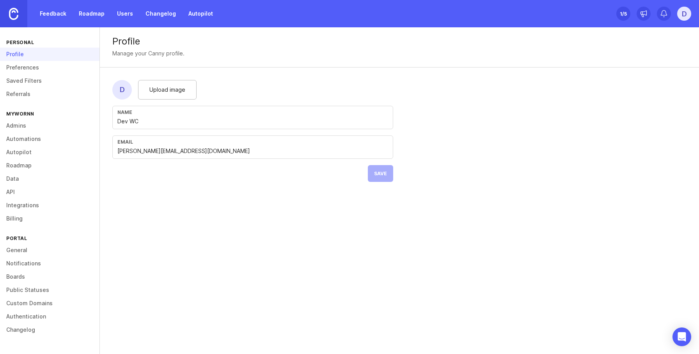
click at [30, 71] on link "Preferences" at bounding box center [49, 67] width 99 height 13
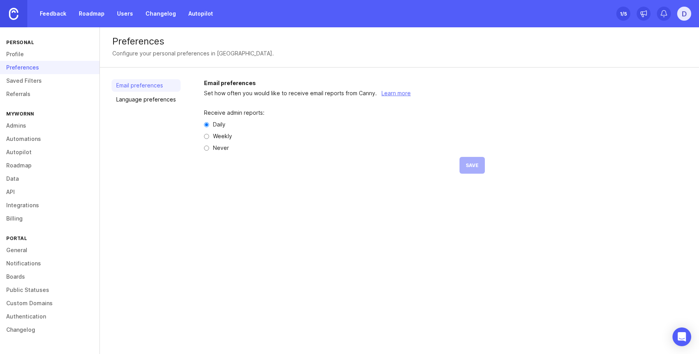
click at [134, 98] on link "Language preferences" at bounding box center [145, 99] width 69 height 12
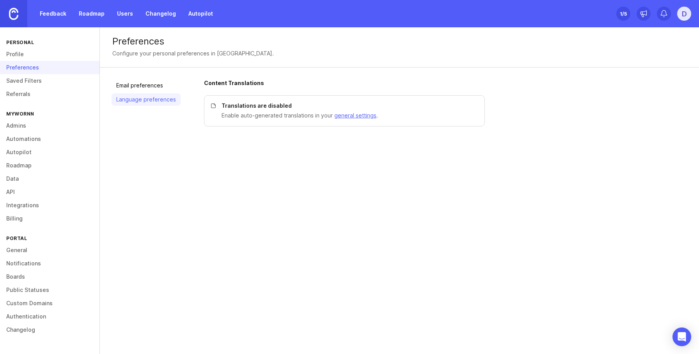
click at [25, 78] on link "Saved Filters" at bounding box center [49, 80] width 99 height 13
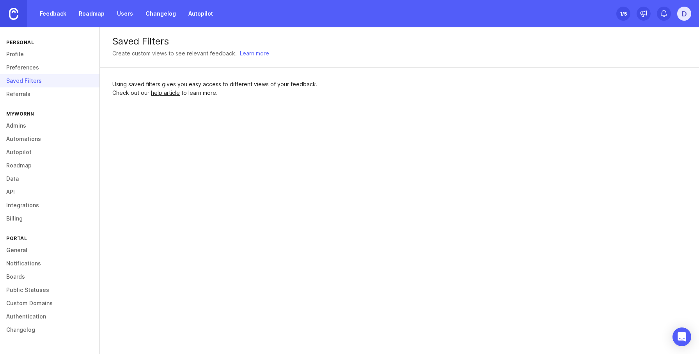
click at [25, 96] on link "Referrals" at bounding box center [49, 93] width 99 height 13
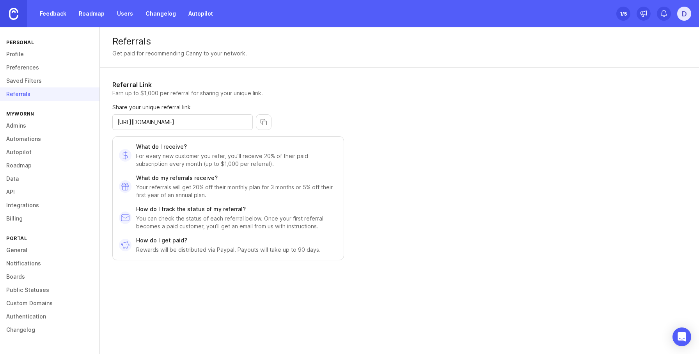
click at [17, 125] on link "Admins" at bounding box center [49, 125] width 99 height 13
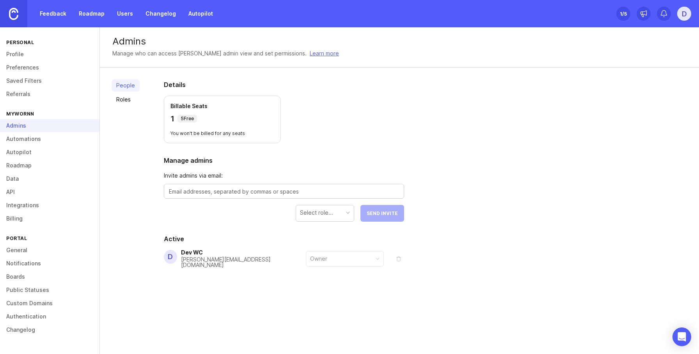
click at [27, 142] on link "Automations" at bounding box center [49, 138] width 99 height 13
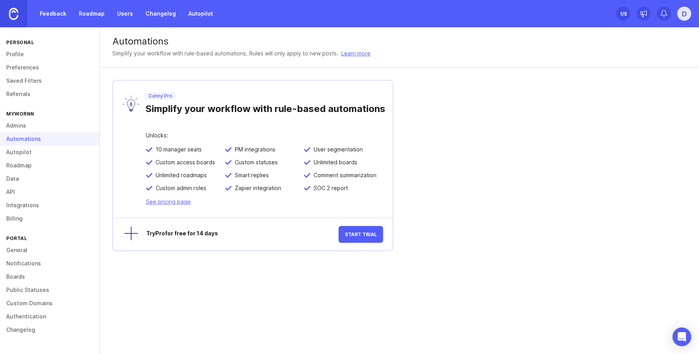
click at [27, 129] on link "Admins" at bounding box center [49, 125] width 99 height 13
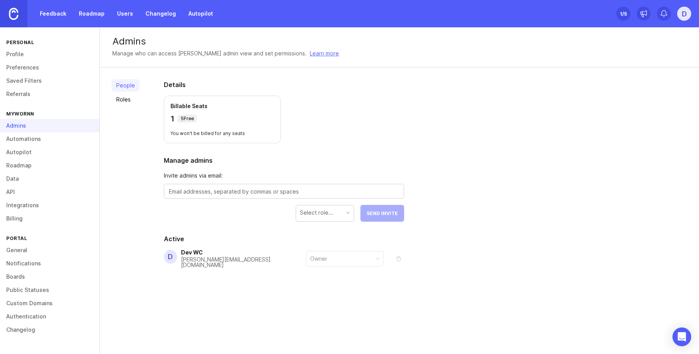
click at [19, 166] on link "Roadmap" at bounding box center [49, 165] width 99 height 13
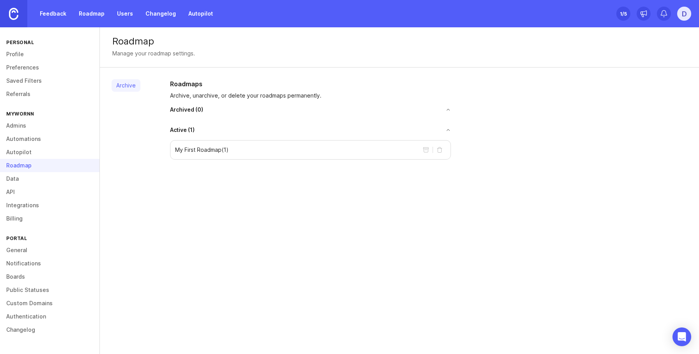
click at [30, 252] on link "General" at bounding box center [49, 249] width 99 height 13
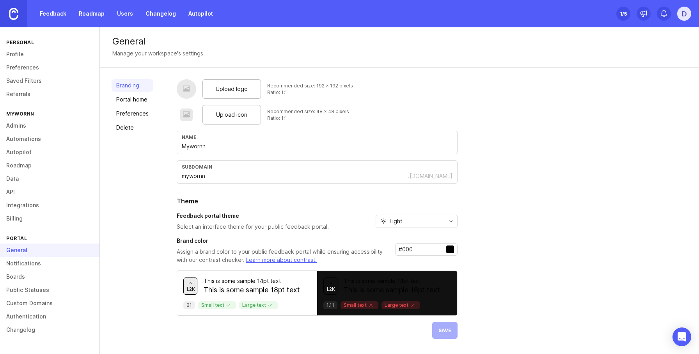
click at [412, 219] on div "Light" at bounding box center [410, 221] width 69 height 12
click at [580, 257] on div "Upload logo Recommended size: 192 x 192 pixels Ratio: 1:1 Upload icon Recommend…" at bounding box center [432, 208] width 510 height 259
click at [602, 143] on div "Upload logo Recommended size: 192 x 192 pixels Ratio: 1:1 Upload icon Recommend…" at bounding box center [432, 208] width 510 height 259
